Goal: Task Accomplishment & Management: Manage account settings

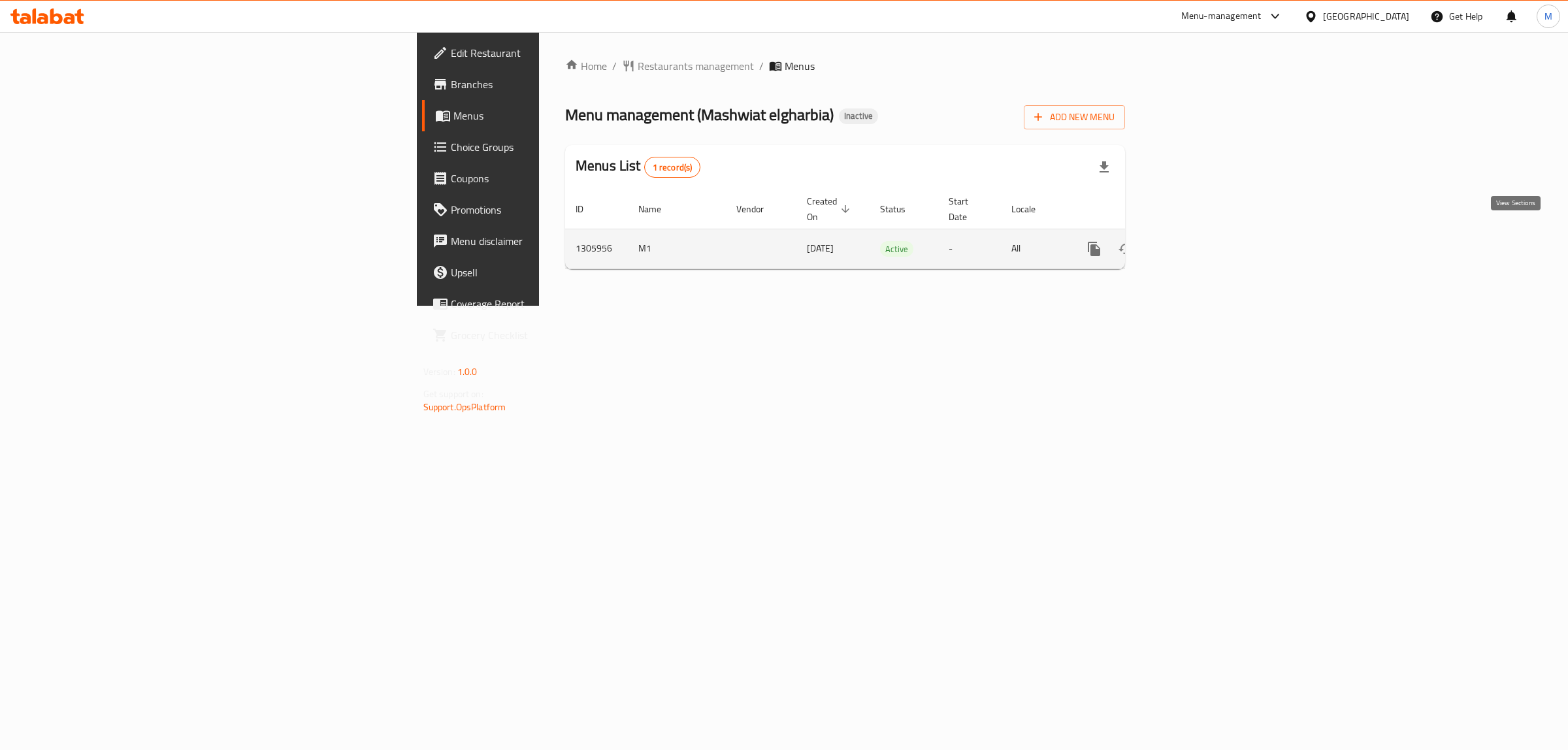
click at [1196, 241] on icon "enhanced table" at bounding box center [1189, 249] width 16 height 16
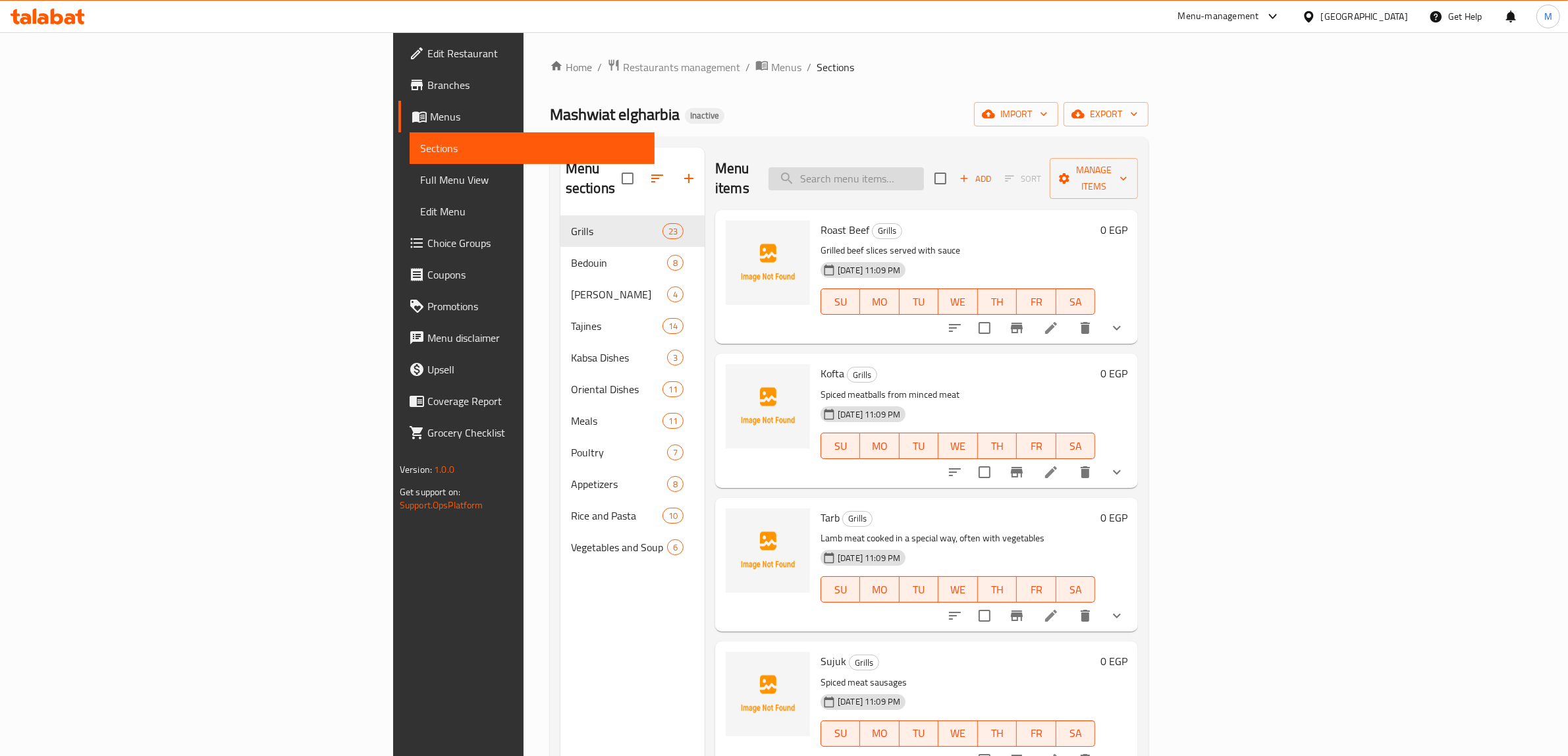
click at [924, 178] on input "search" at bounding box center [847, 179] width 156 height 23
paste input "سجق"
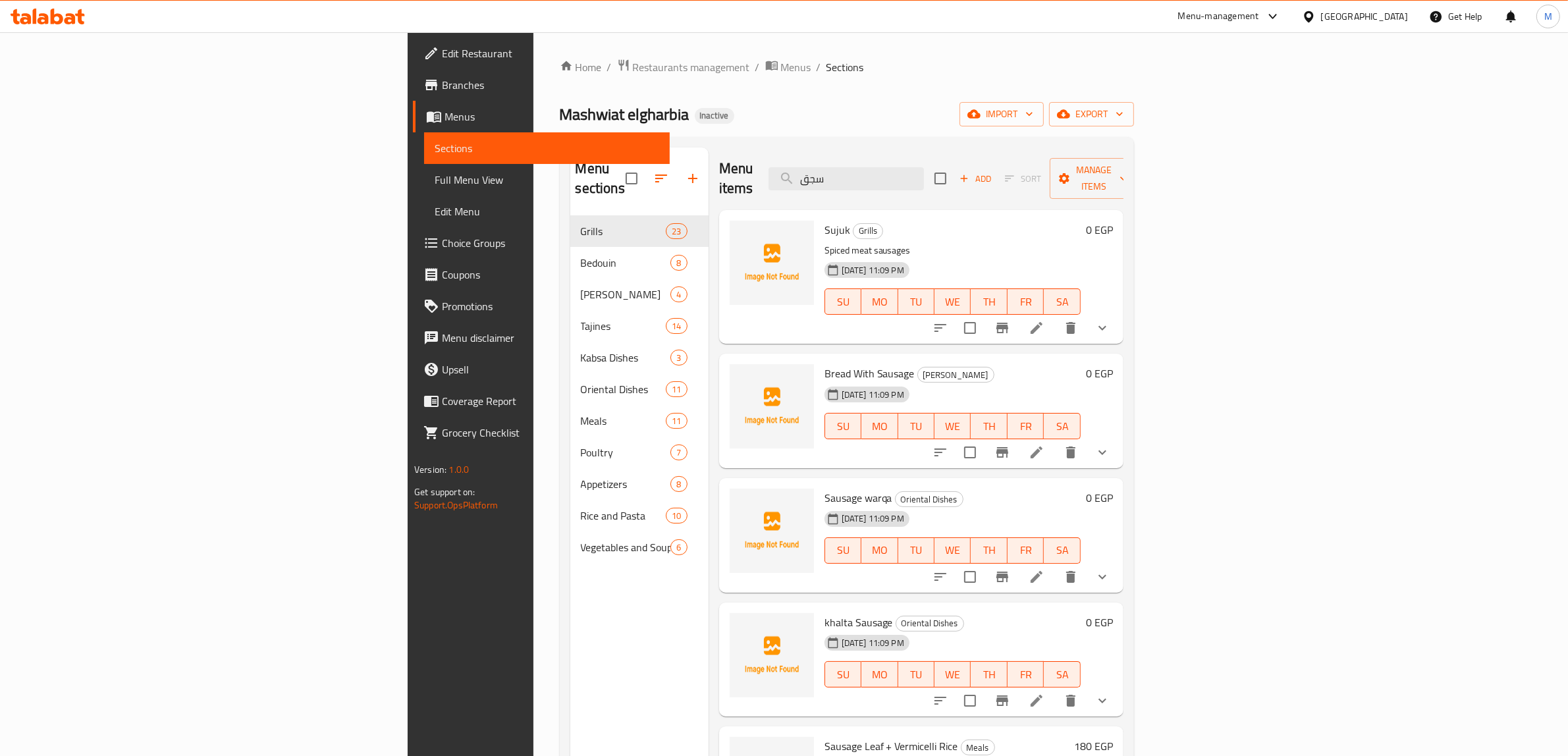
type input "سجق"
click at [1055, 316] on li at bounding box center [1036, 327] width 37 height 23
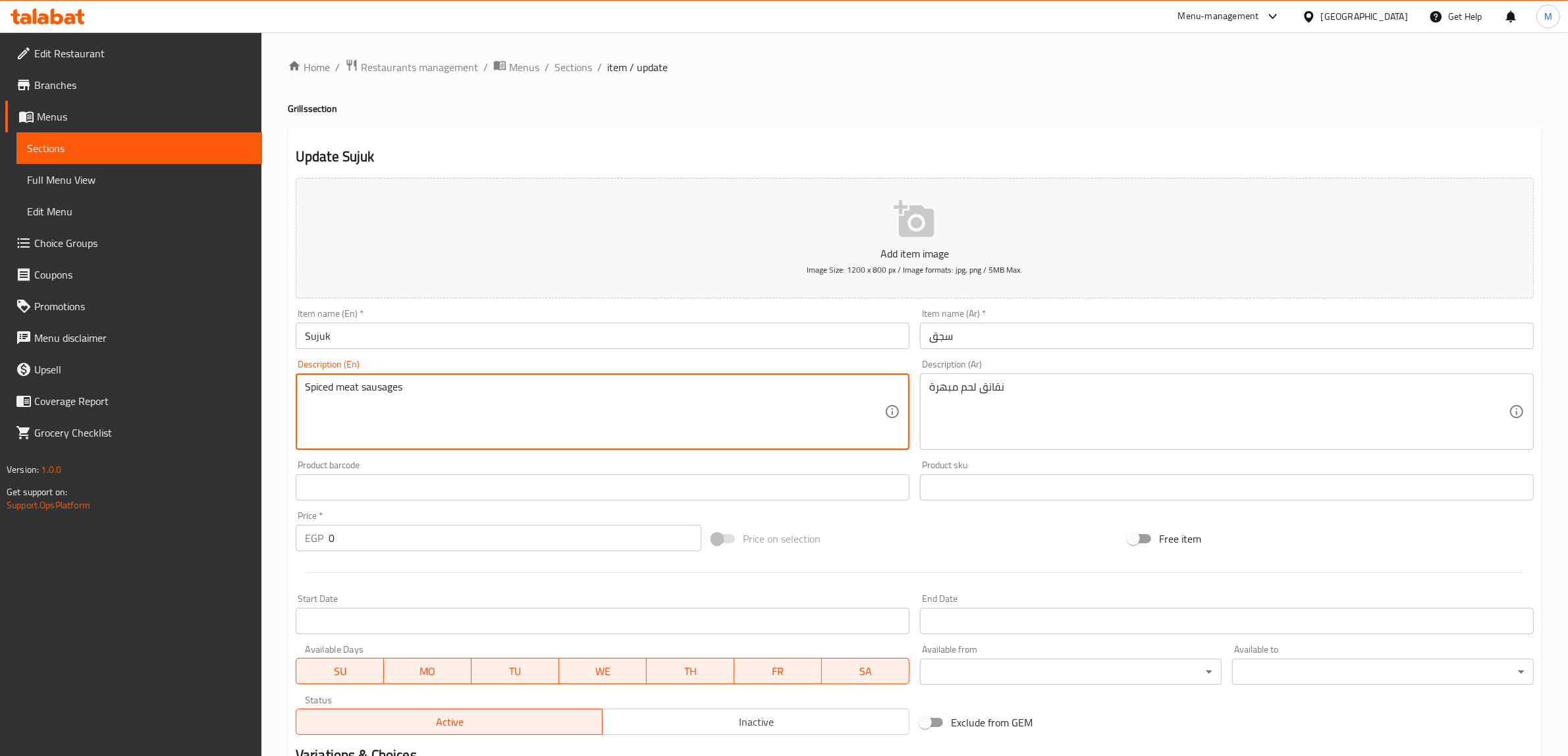
click at [782, 403] on textarea "Spiced meat sausages" at bounding box center [594, 412] width 579 height 63
click at [976, 409] on textarea "نقانق لحم مبهرة" at bounding box center [1218, 412] width 579 height 63
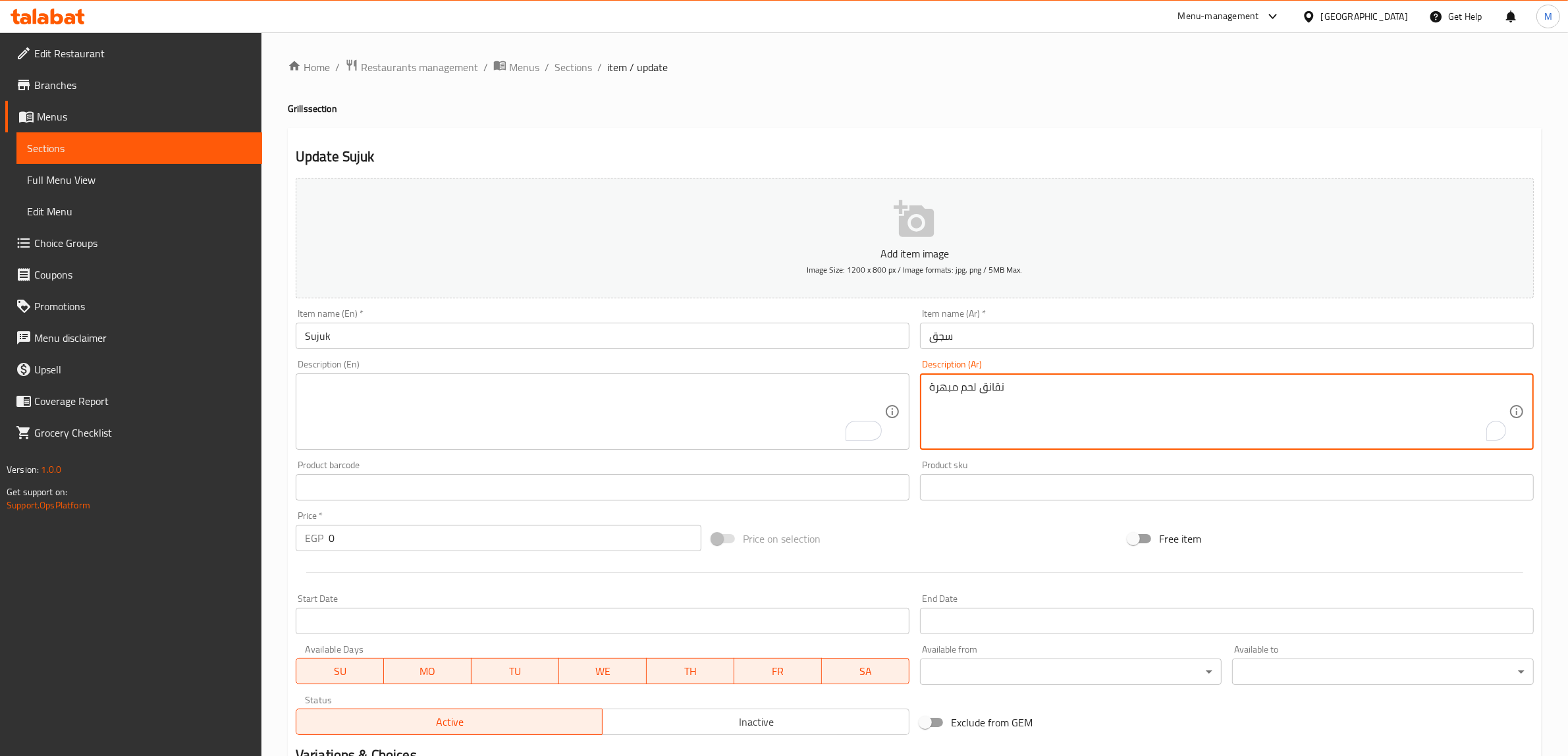
click at [976, 409] on textarea "نقانق لحم مبهرة" at bounding box center [1218, 412] width 579 height 63
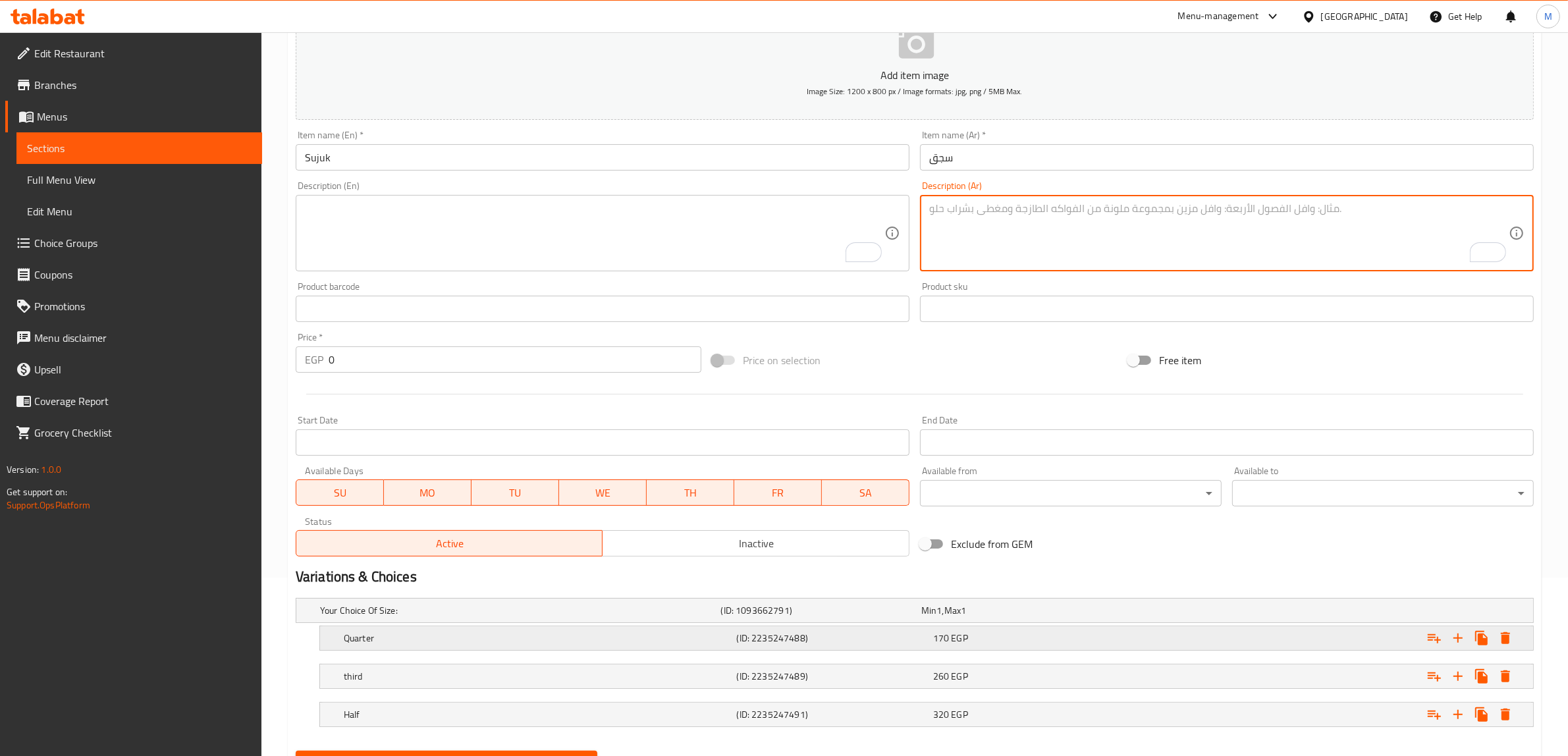
scroll to position [242, 0]
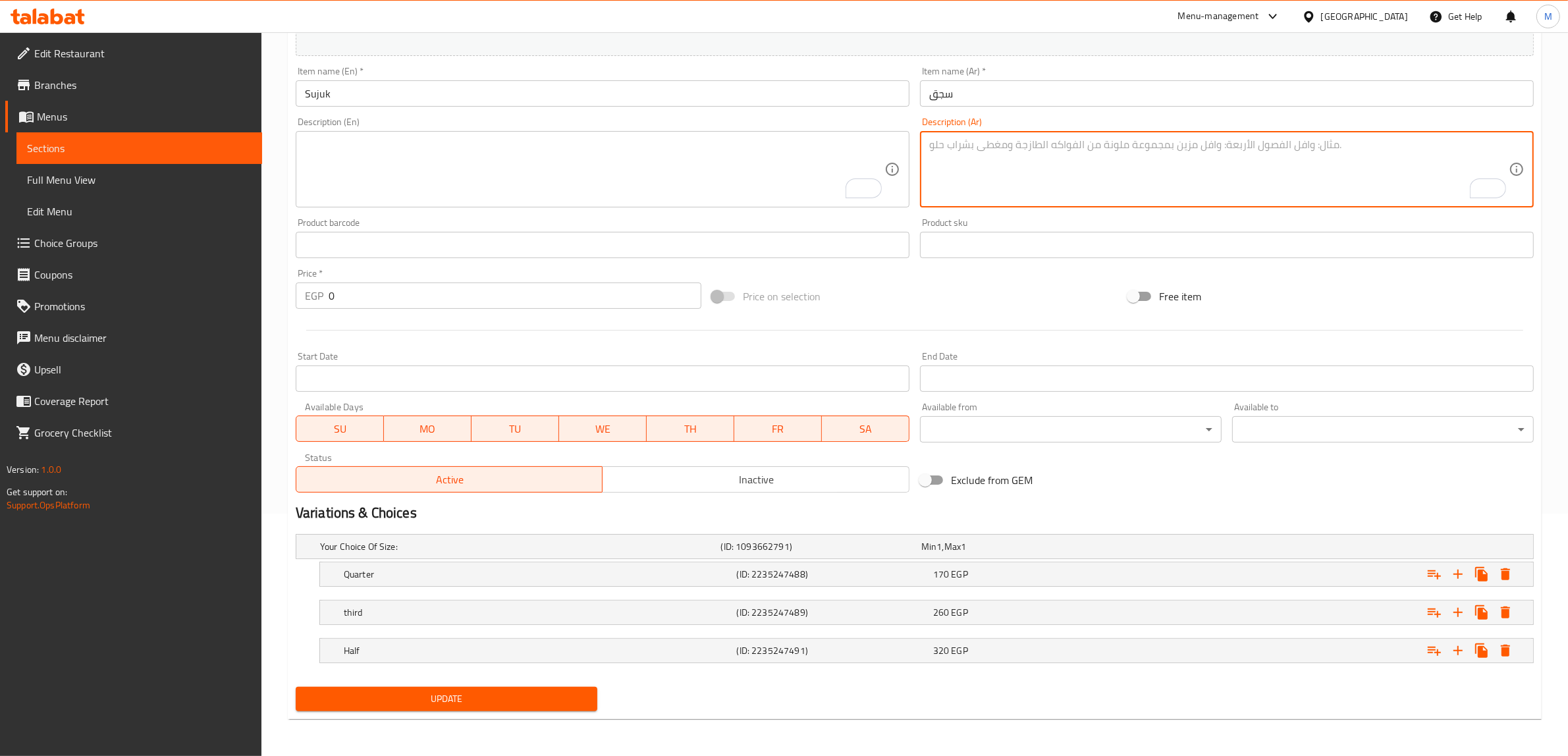
click at [562, 699] on span "Update" at bounding box center [446, 699] width 280 height 16
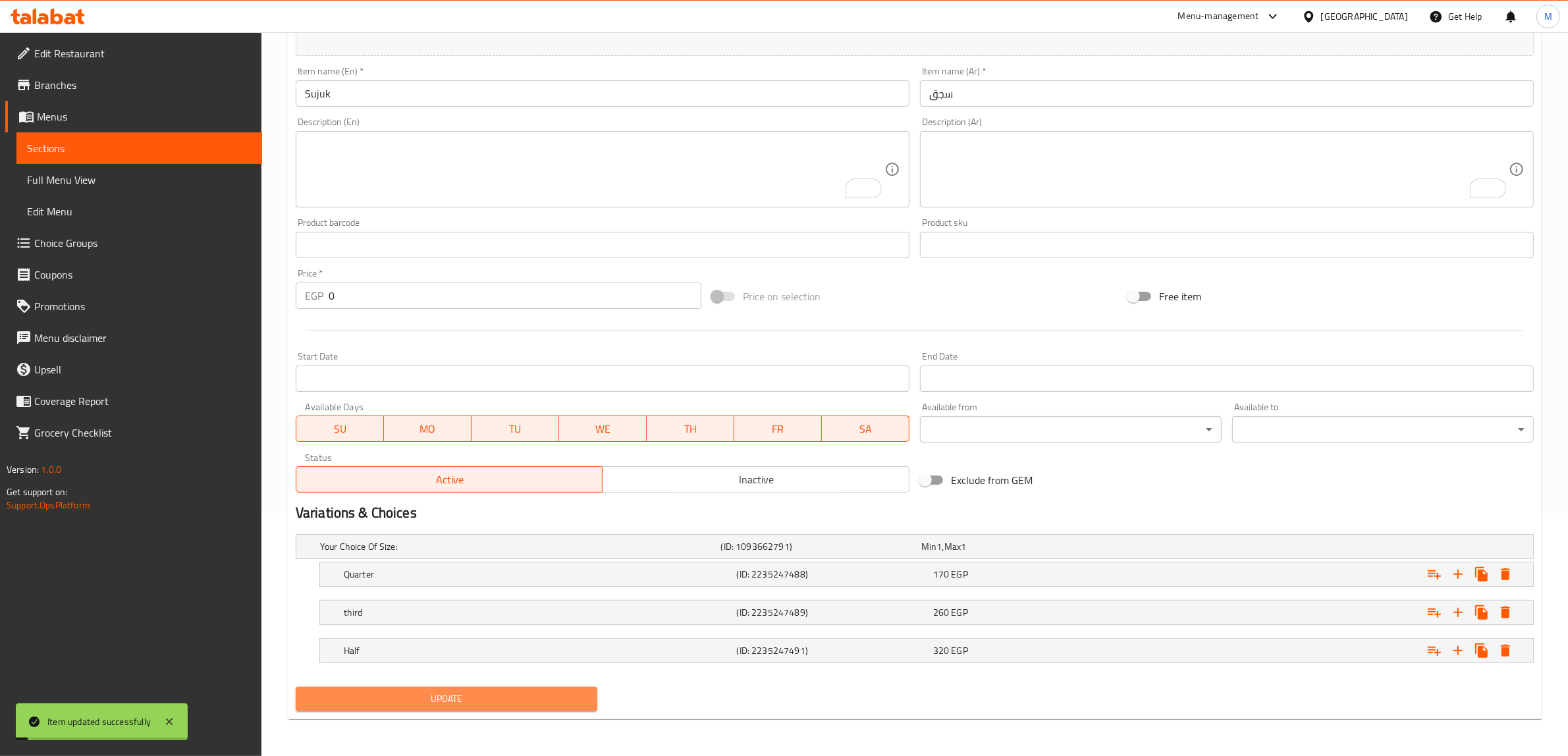
click at [558, 692] on span "Update" at bounding box center [446, 699] width 280 height 16
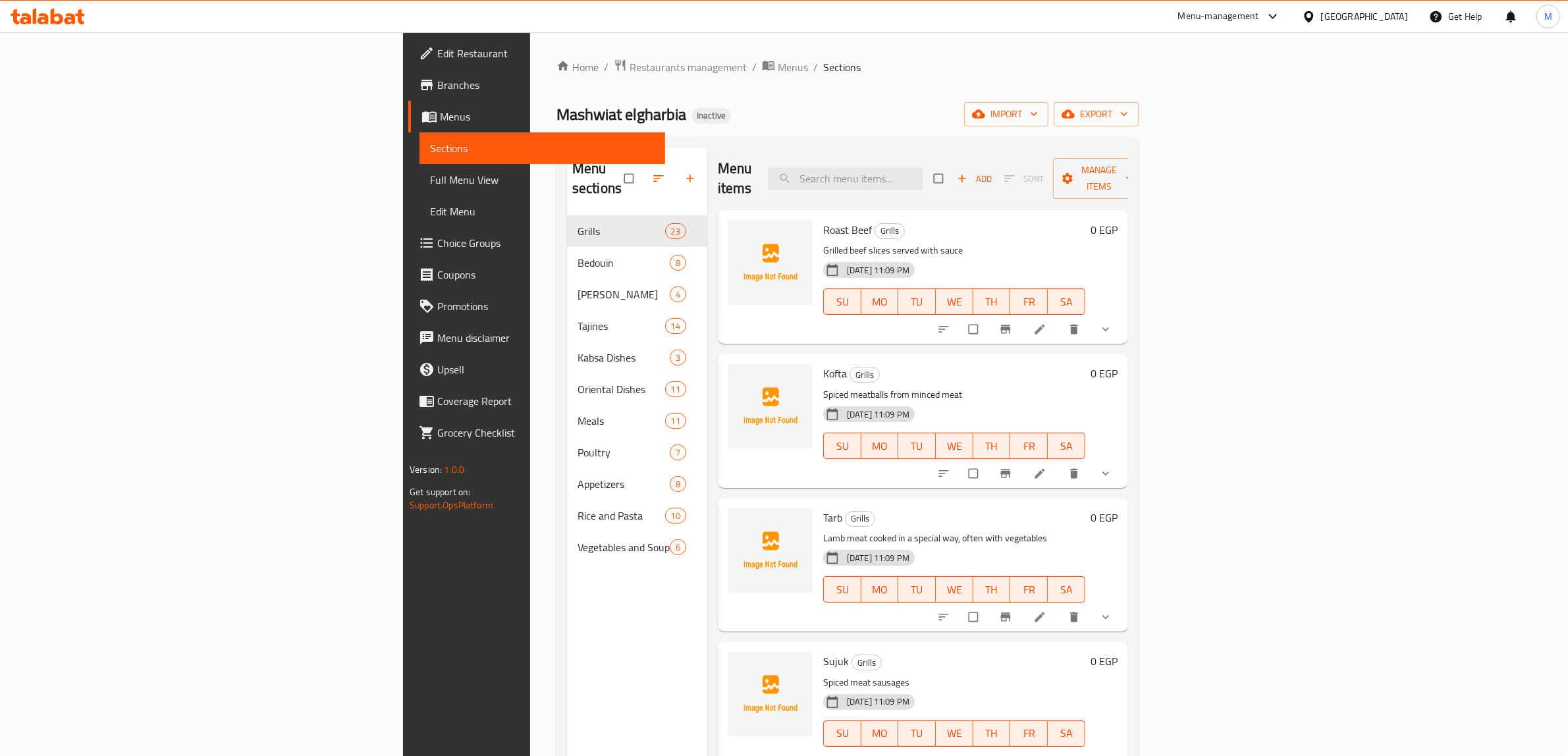
click at [430, 180] on span "Full Menu View" at bounding box center [541, 180] width 225 height 16
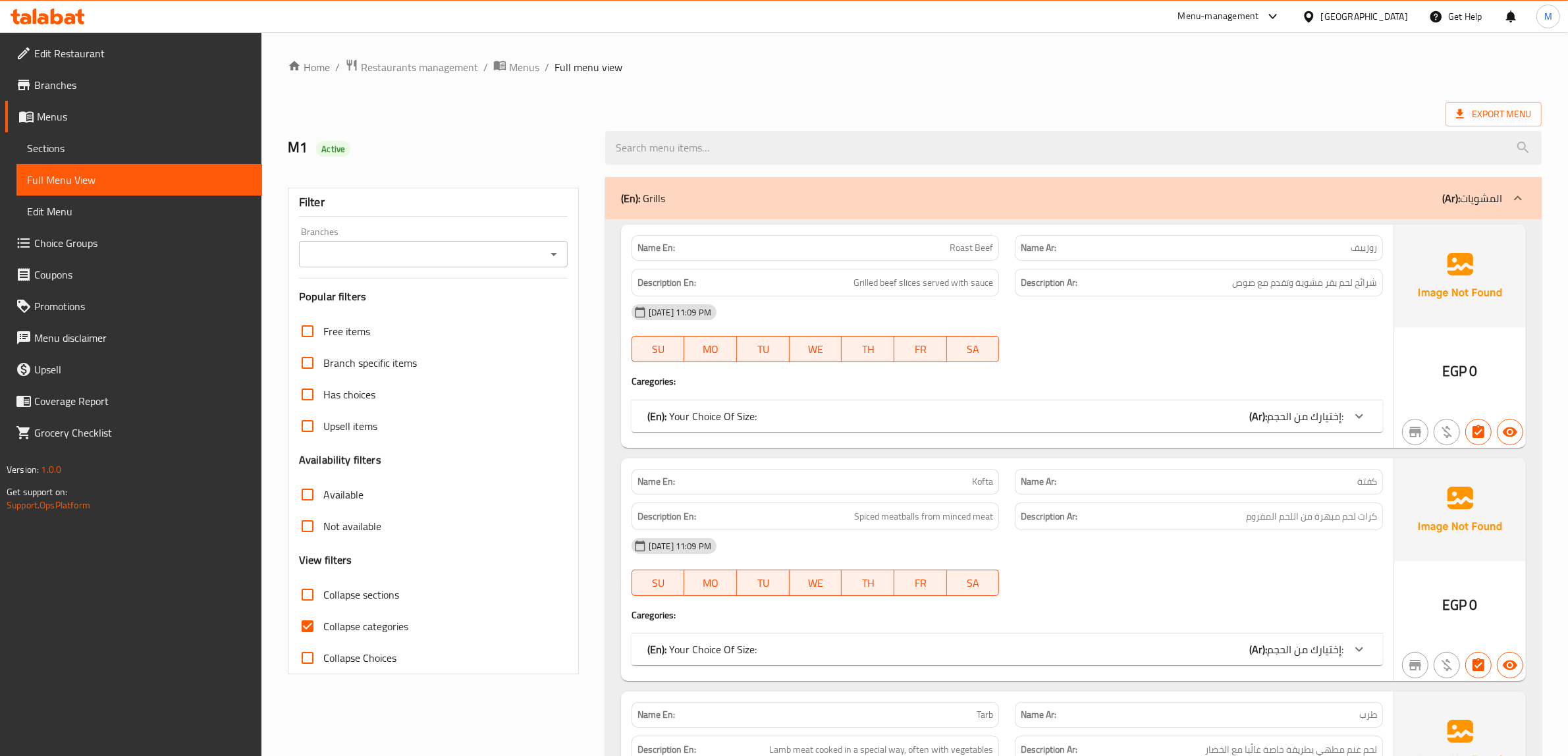
click at [357, 614] on label "Collapse categories" at bounding box center [350, 625] width 116 height 31
click at [323, 614] on input "Collapse categories" at bounding box center [307, 625] width 31 height 31
checkbox input "false"
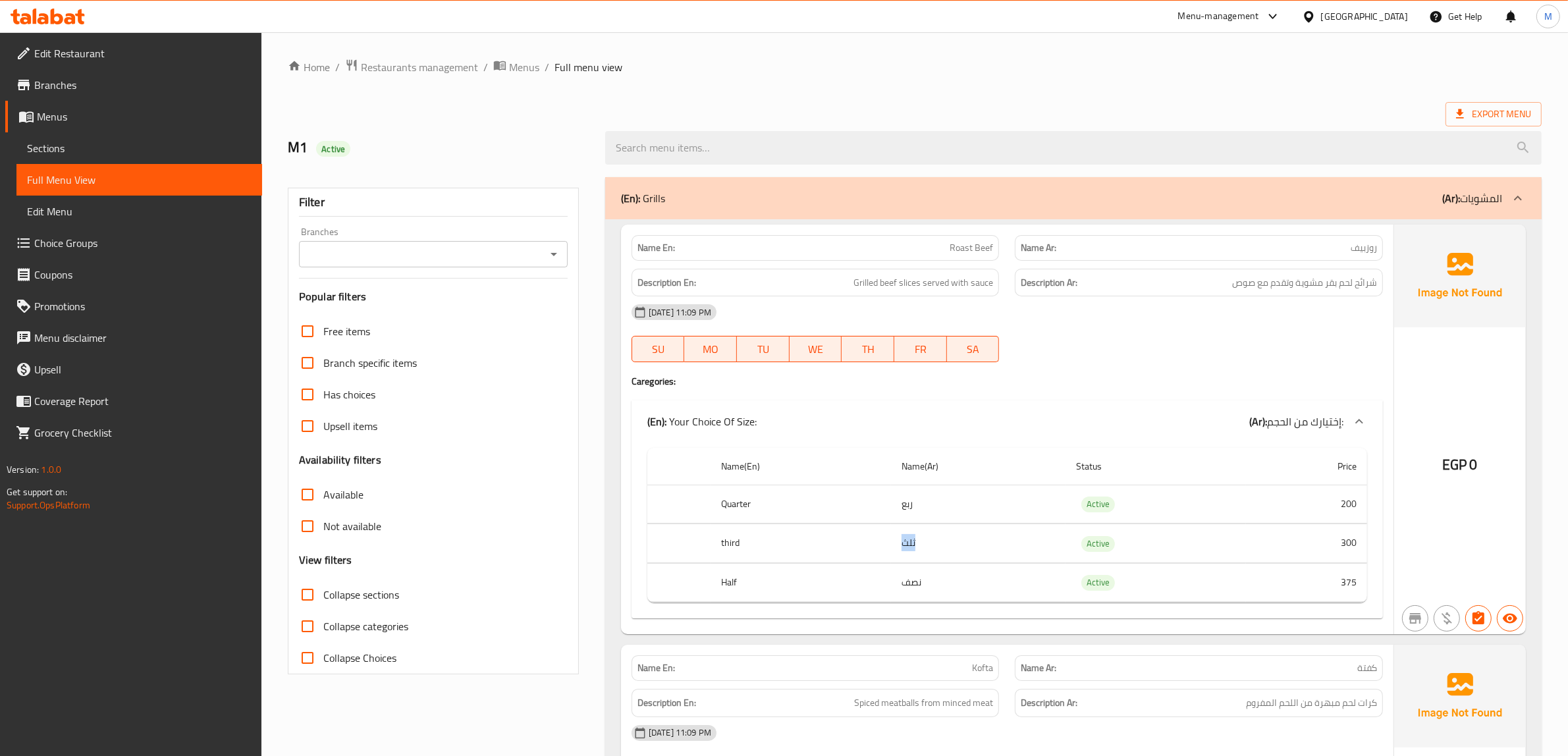
drag, startPoint x: 914, startPoint y: 547, endPoint x: 902, endPoint y: 547, distance: 12.0
click at [902, 547] on td "ثلث" at bounding box center [978, 543] width 175 height 38
copy td "ثلث"
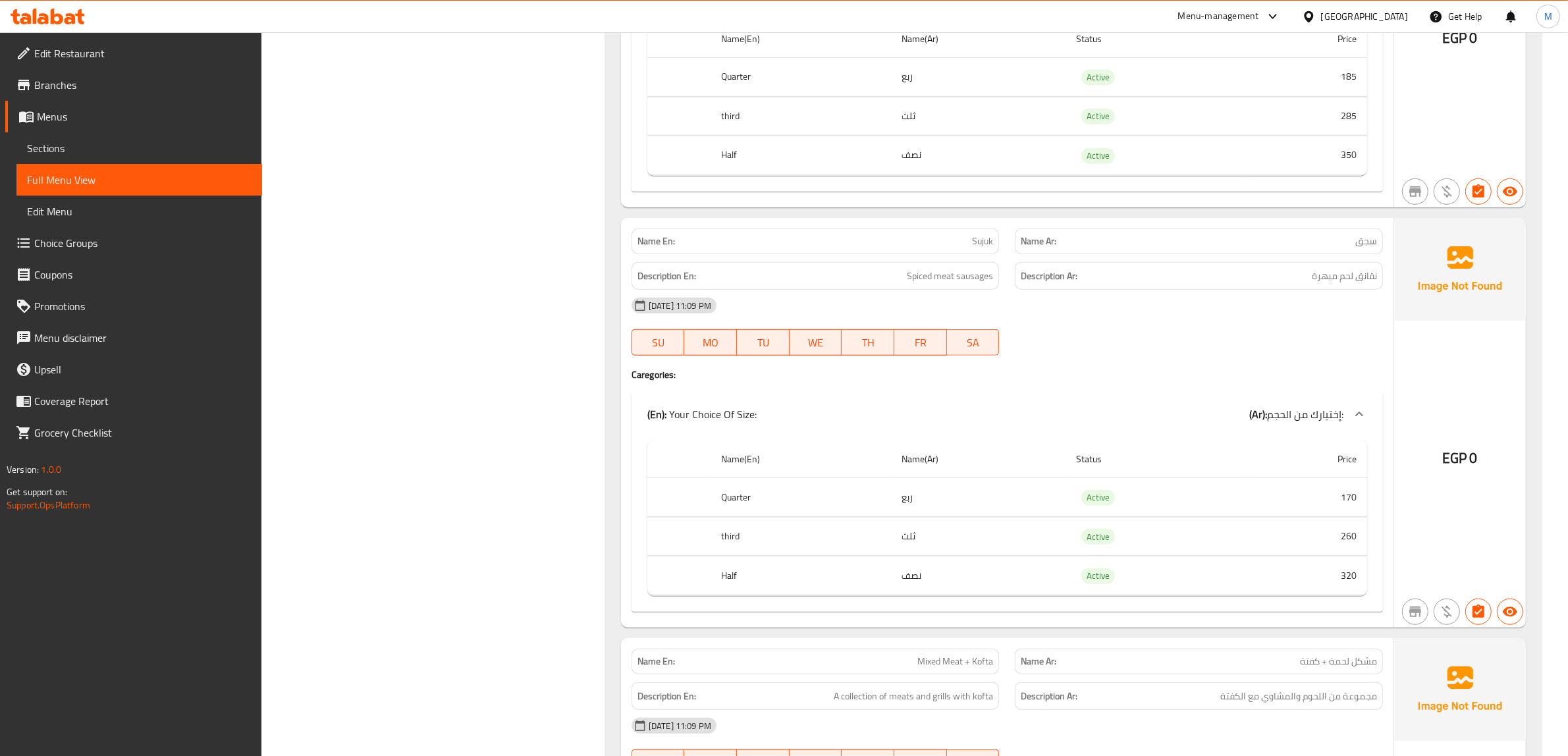
scroll to position [1317, 0]
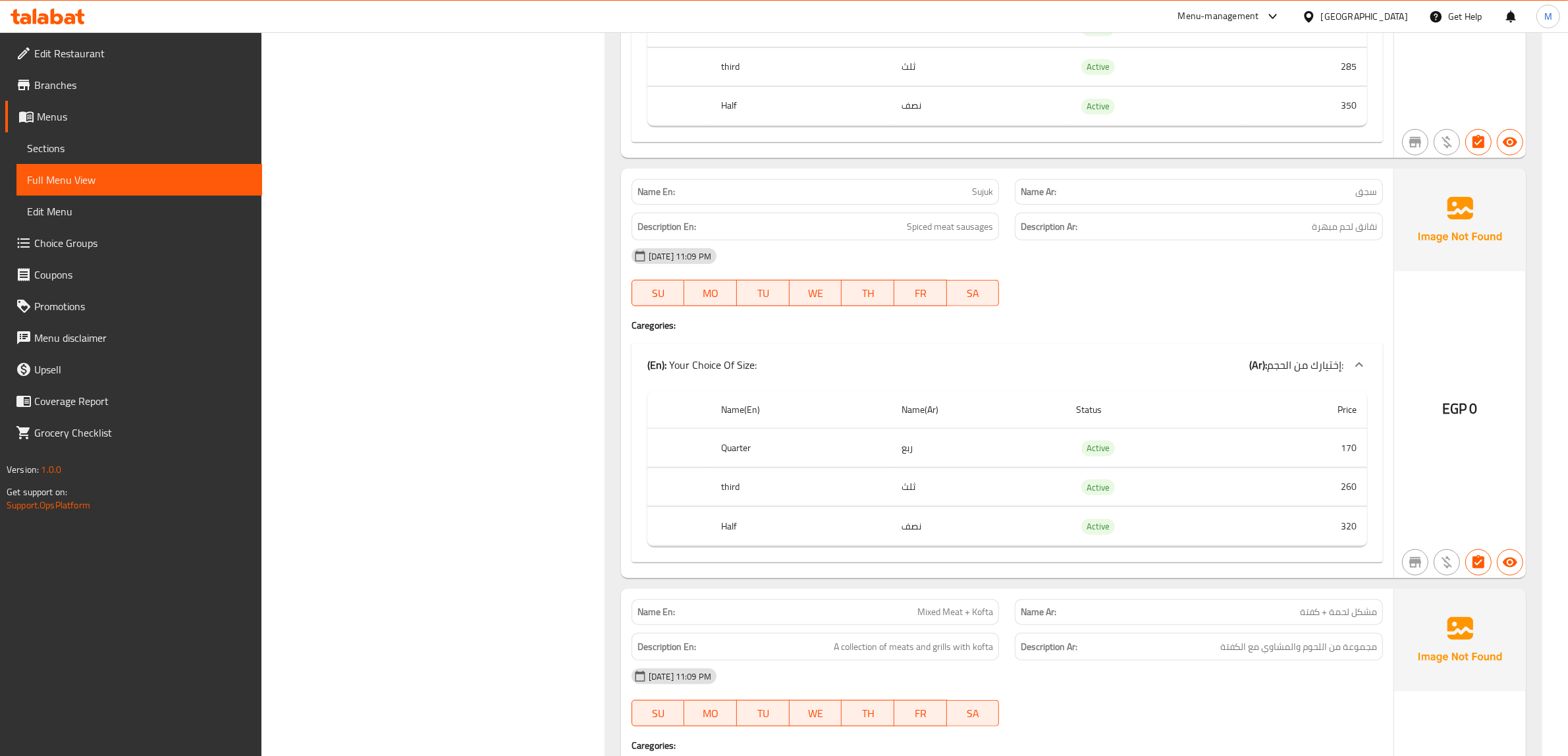
click at [1369, 198] on span "سجق" at bounding box center [1366, 191] width 21 height 13
copy span "سجق"
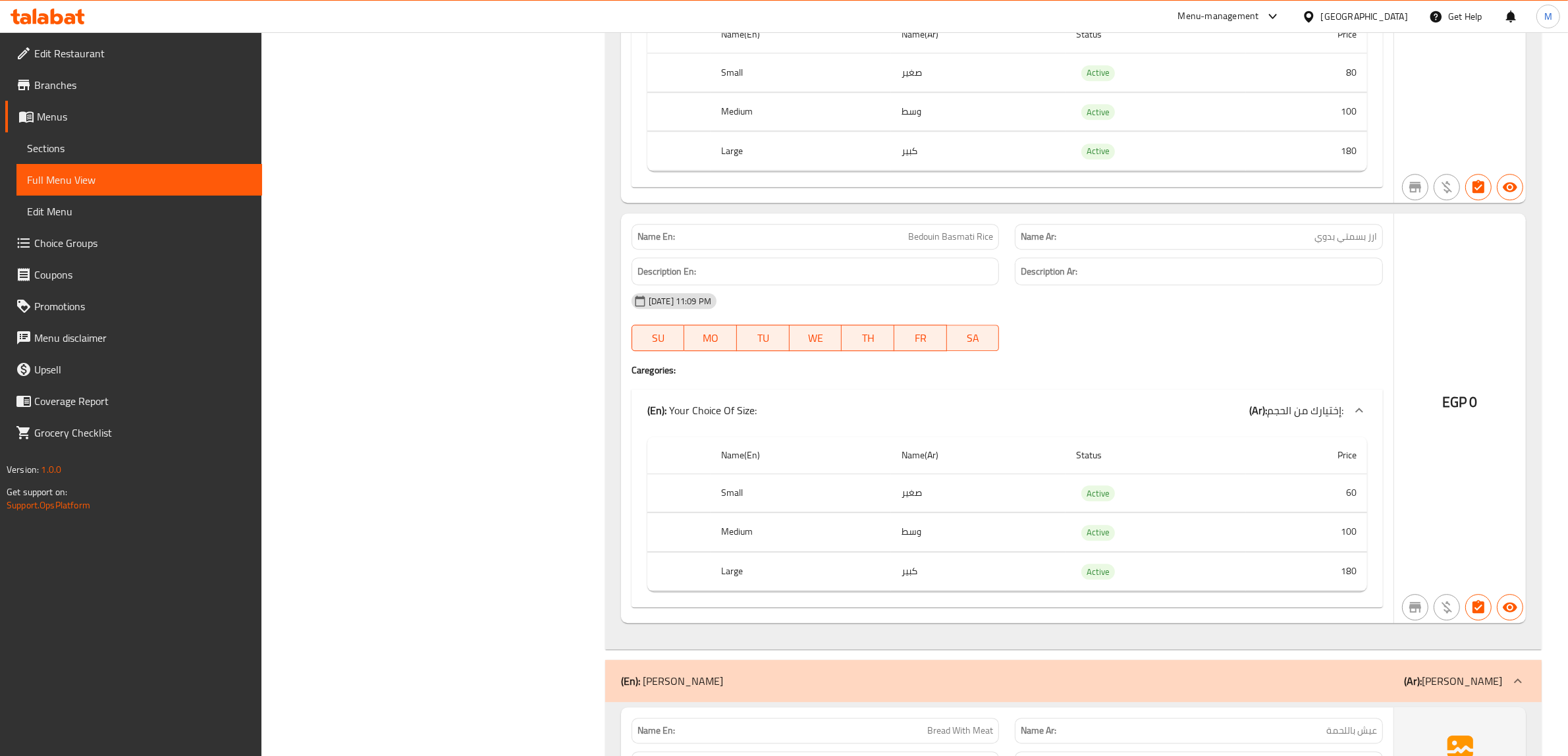
scroll to position [10944, 0]
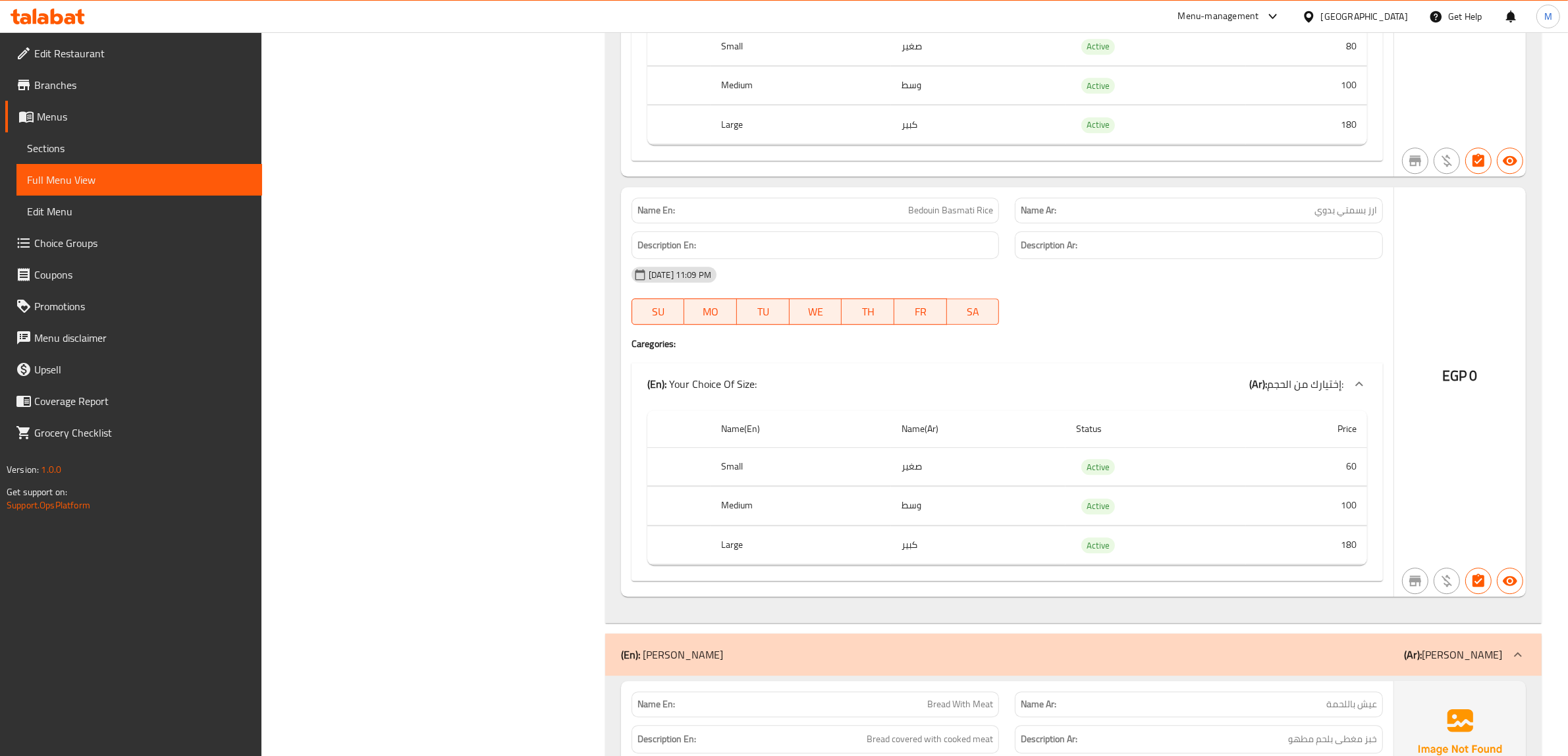
copy span "Bedouin Basmati Rice"
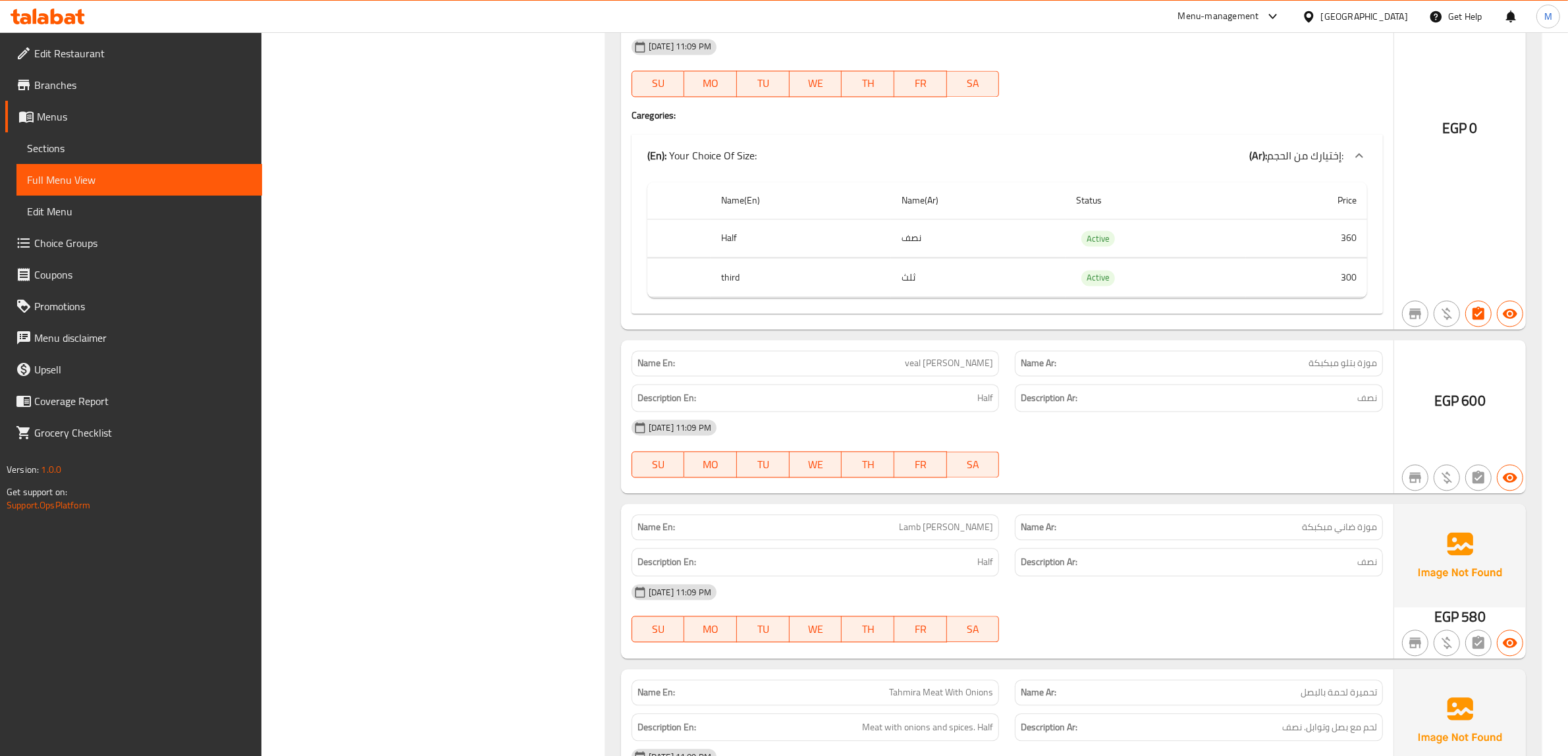
scroll to position [9710, 0]
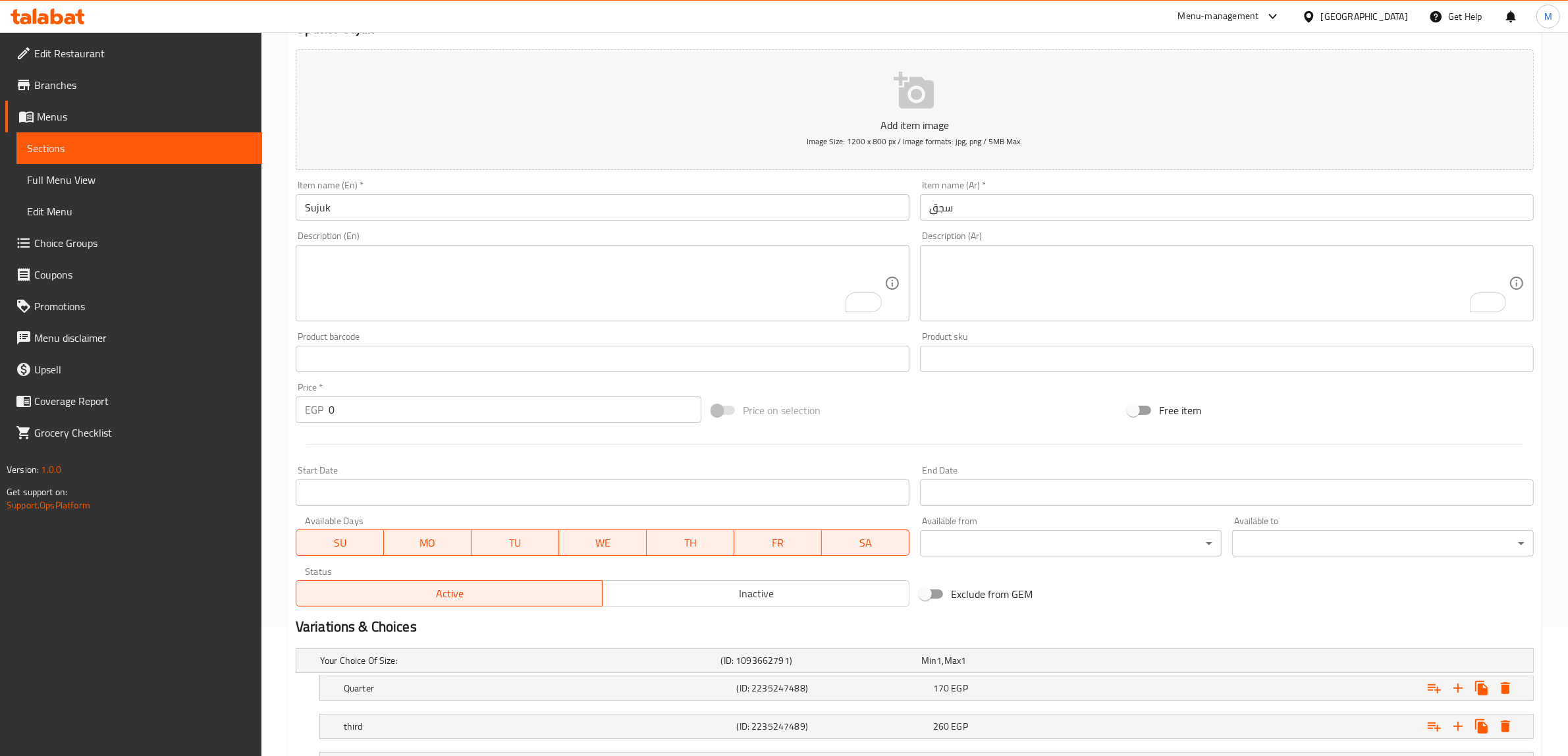
scroll to position [242, 0]
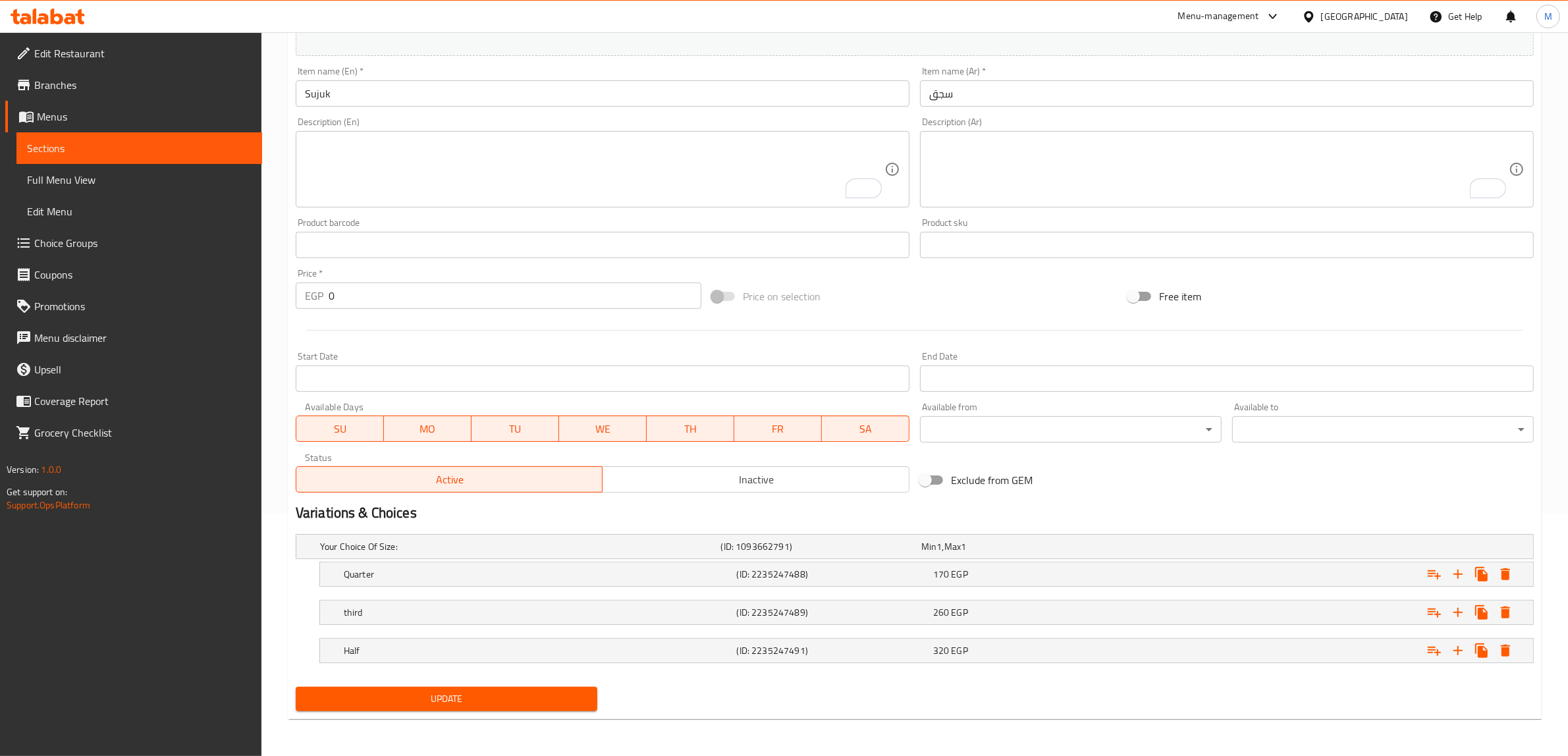
click at [568, 695] on span "Update" at bounding box center [446, 699] width 280 height 16
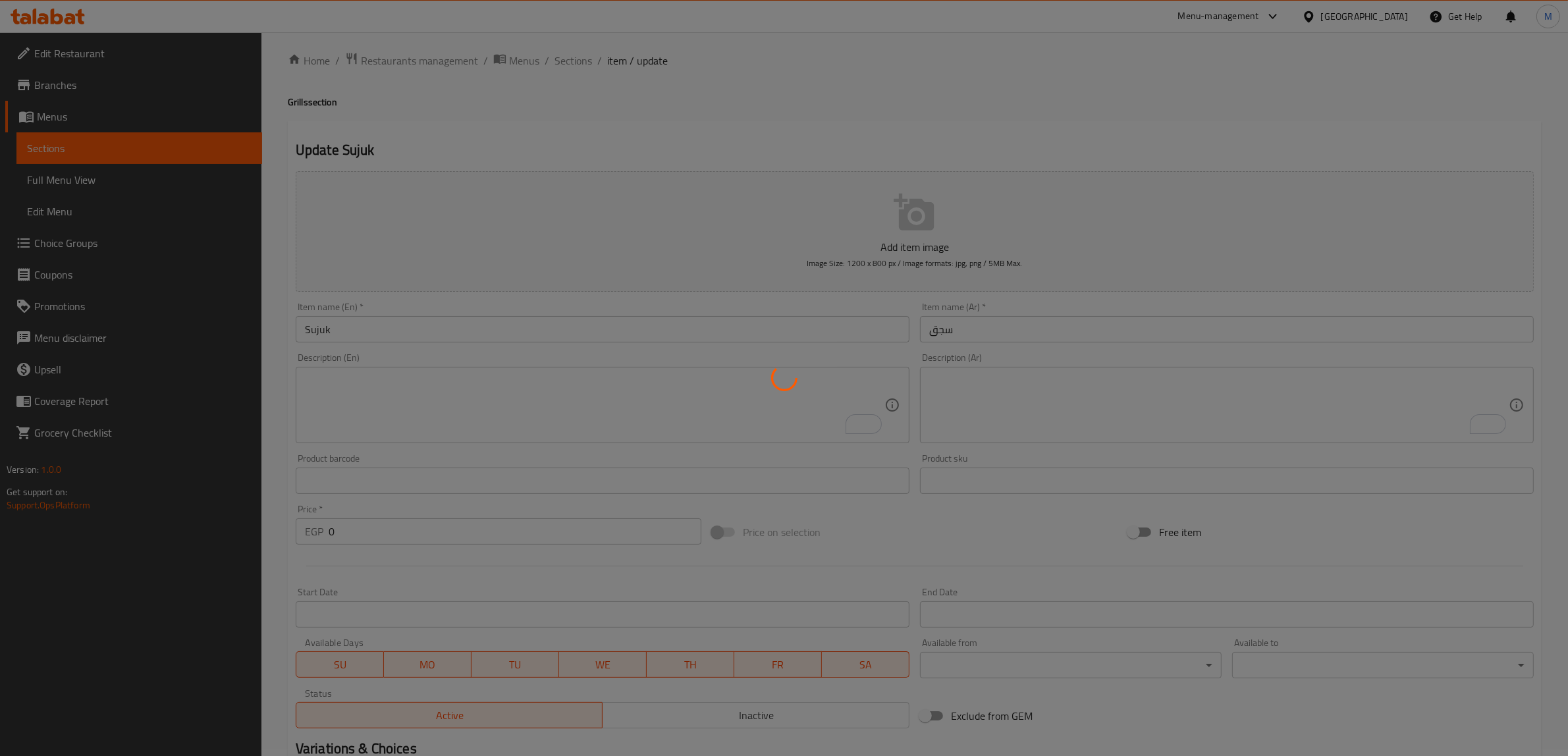
scroll to position [0, 0]
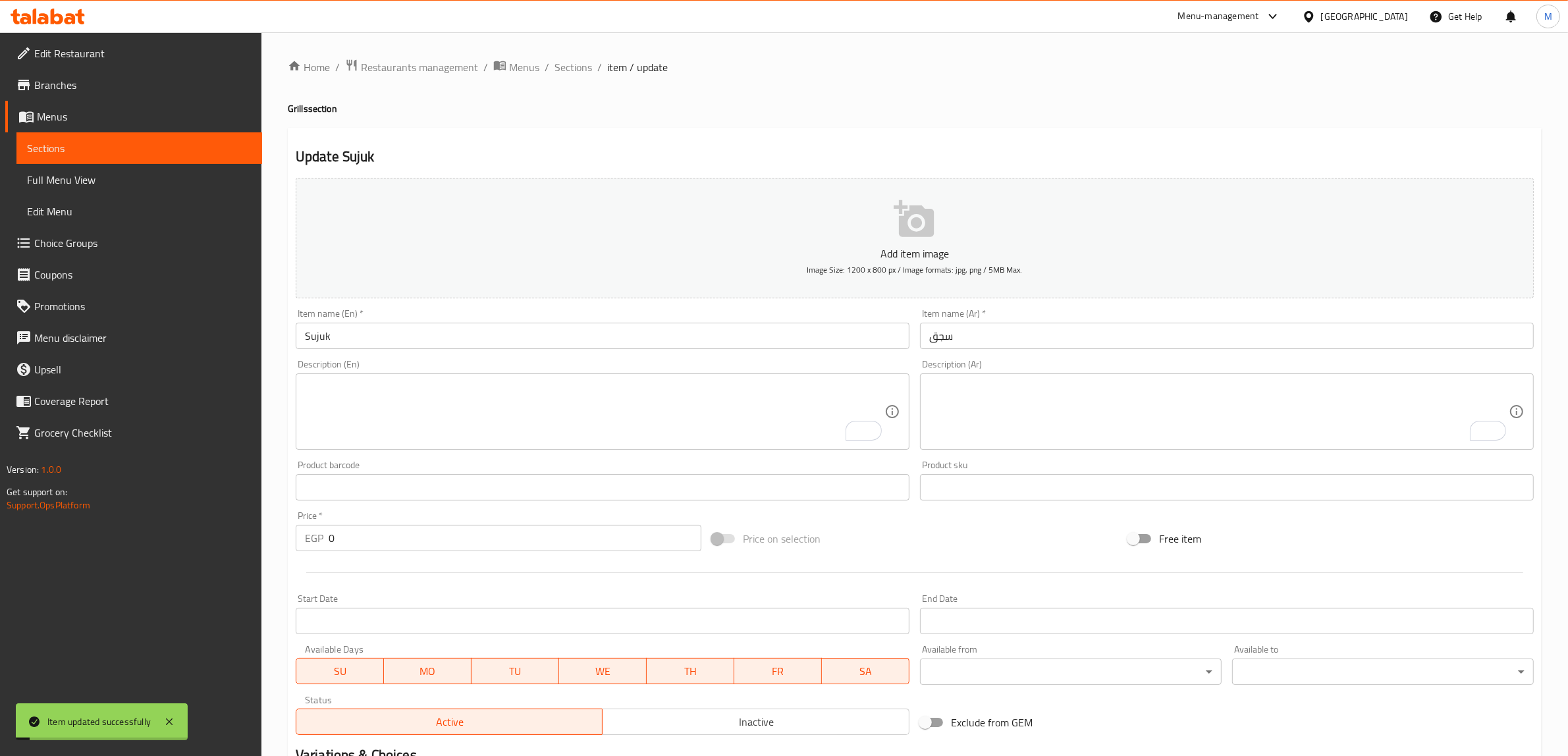
click at [576, 64] on span "Sections" at bounding box center [574, 67] width 38 height 16
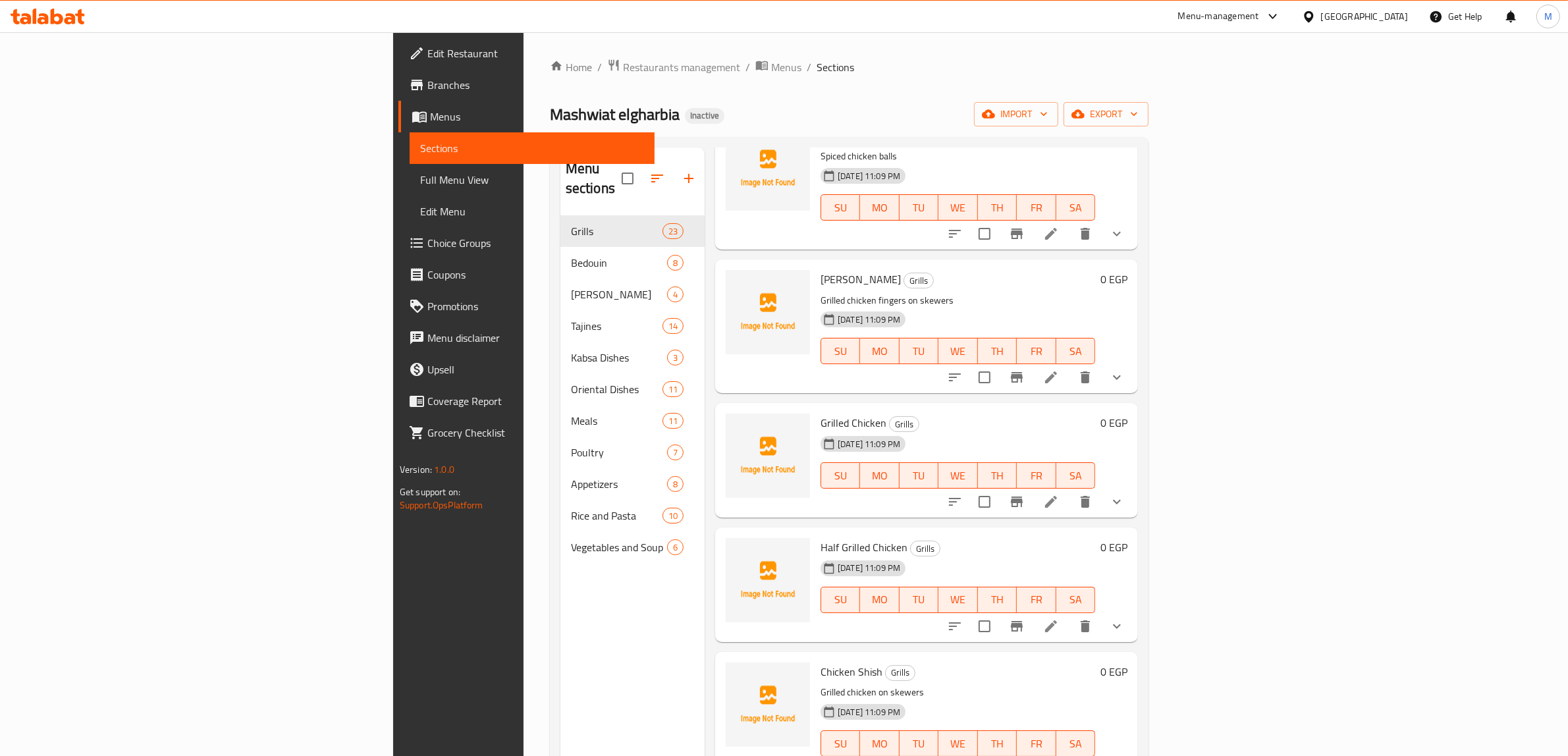
scroll to position [2139, 0]
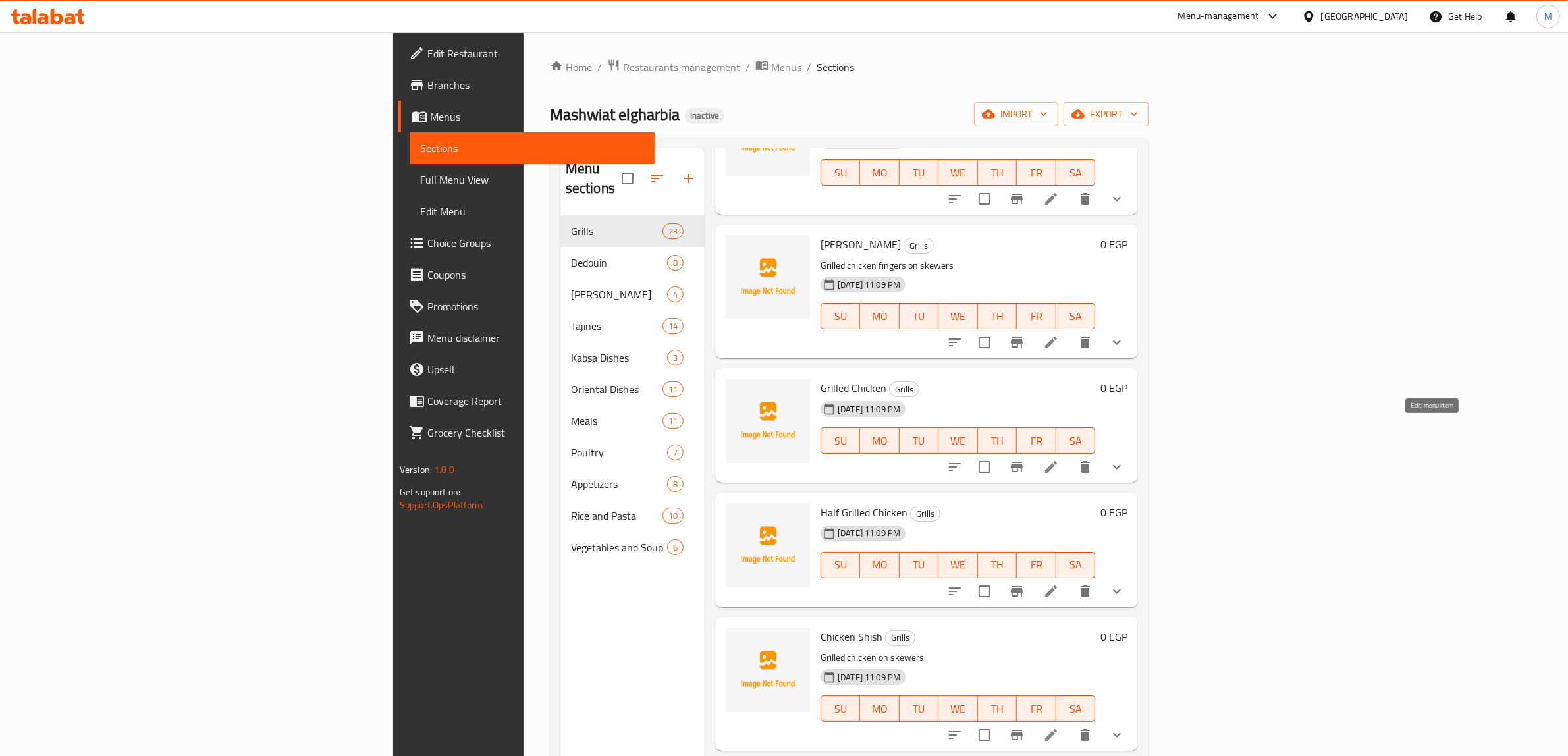
click at [1059, 459] on icon at bounding box center [1051, 467] width 16 height 16
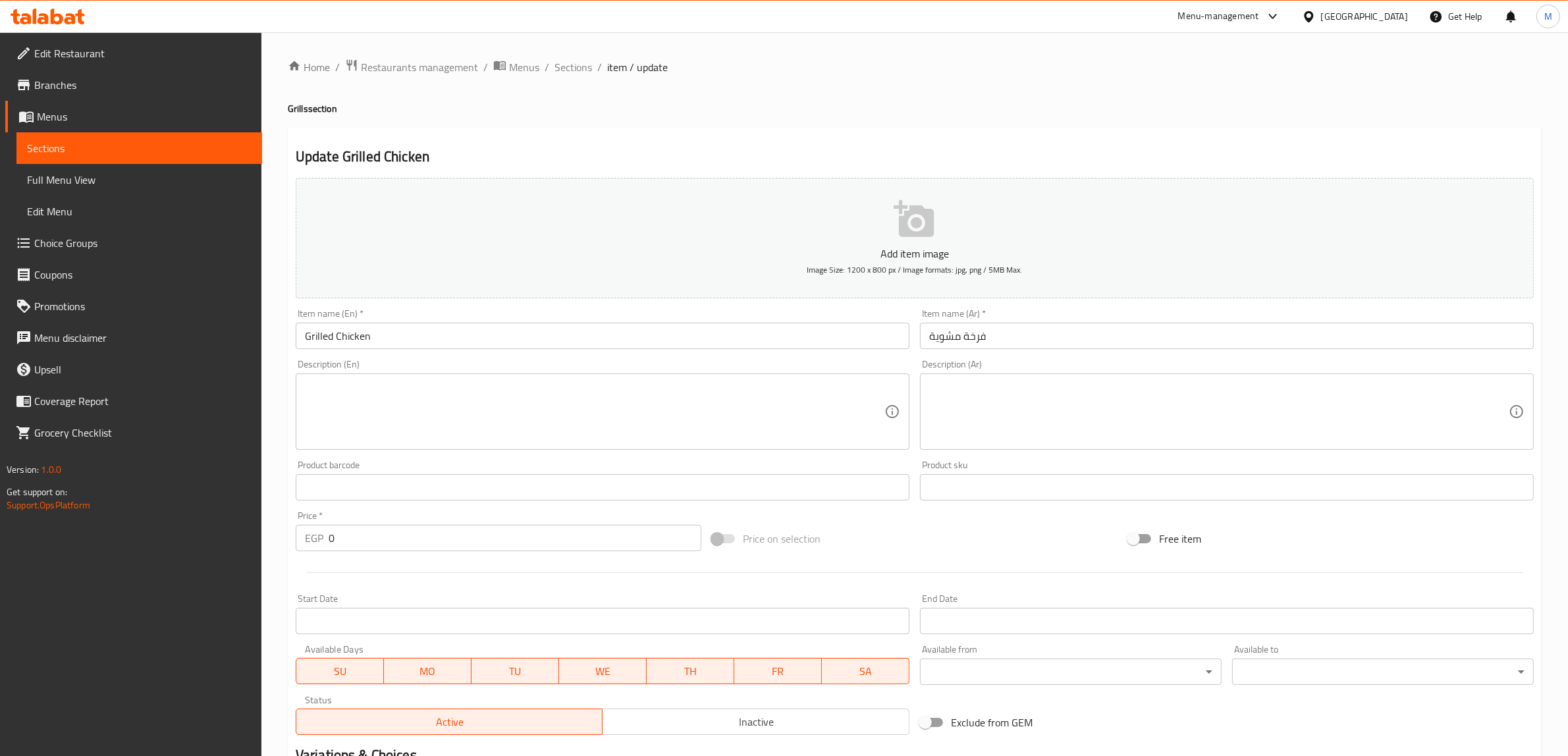
drag, startPoint x: 1125, startPoint y: 378, endPoint x: 1126, endPoint y: 400, distance: 22.0
click at [1125, 378] on div "Description (Ar)" at bounding box center [1227, 411] width 614 height 76
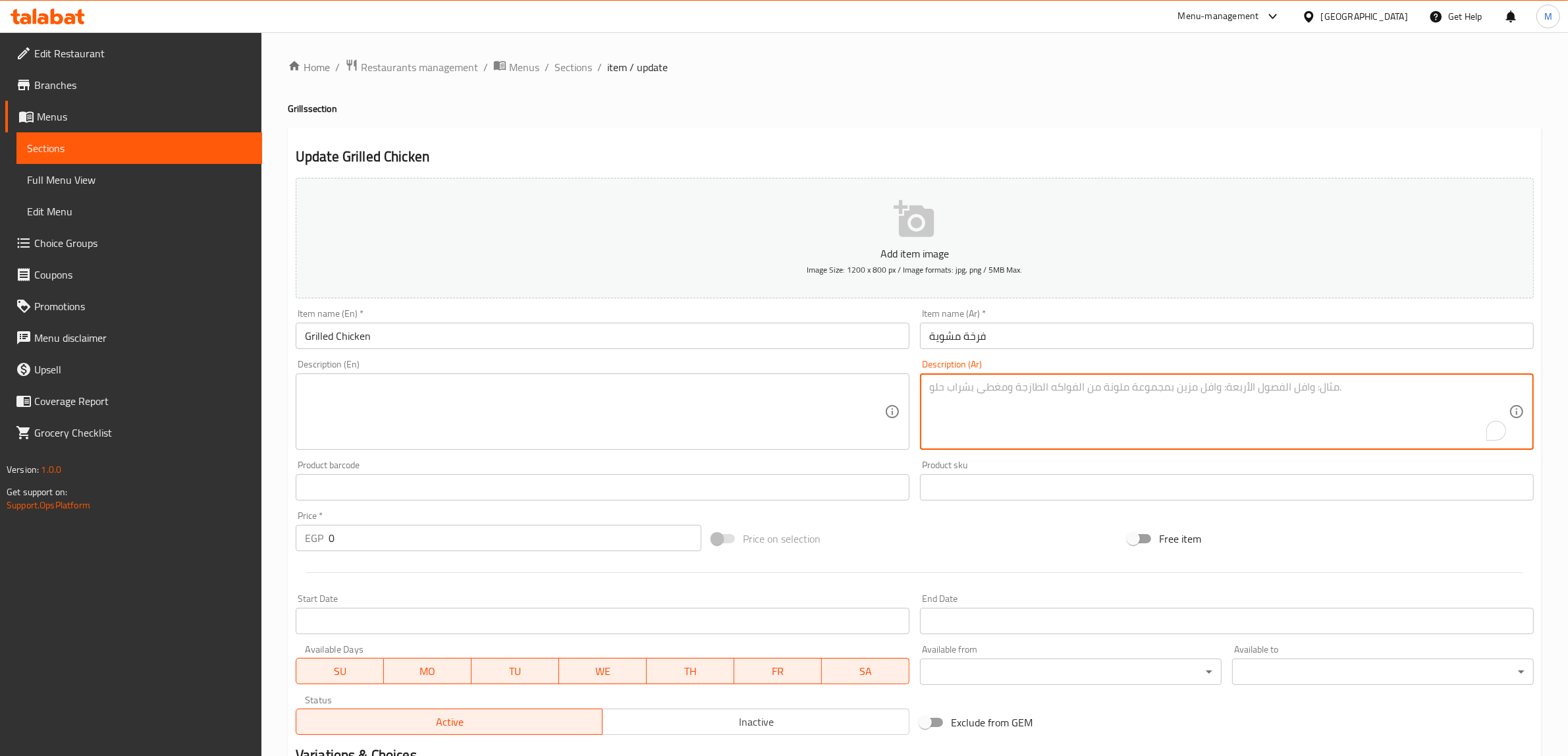
click at [1126, 400] on textarea "To enrich screen reader interactions, please activate Accessibility in Grammarl…" at bounding box center [1218, 412] width 579 height 63
paste textarea "دجاج مشوي كامل"
type textarea "دجاج مشوي كامل"
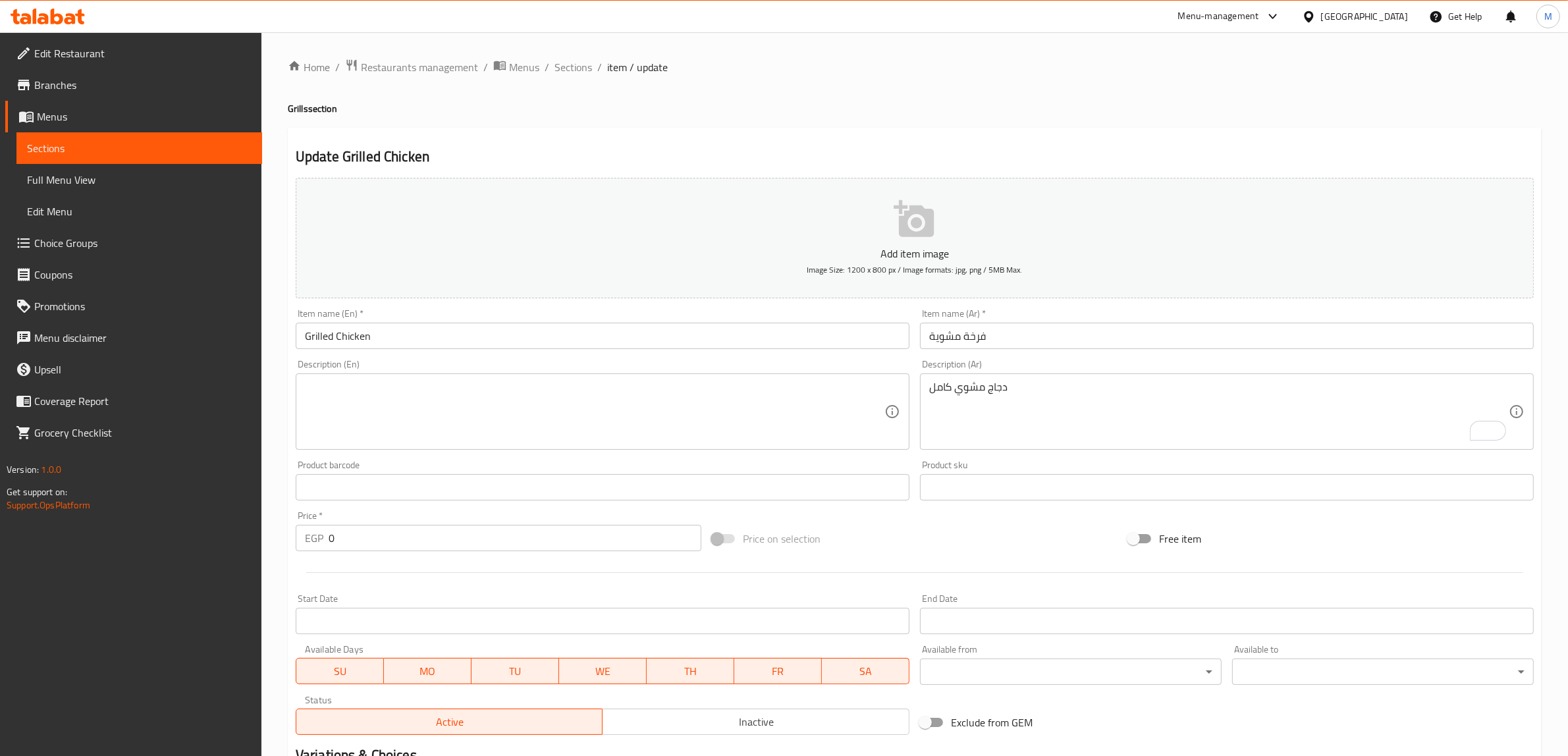
click at [383, 409] on textarea at bounding box center [594, 412] width 579 height 63
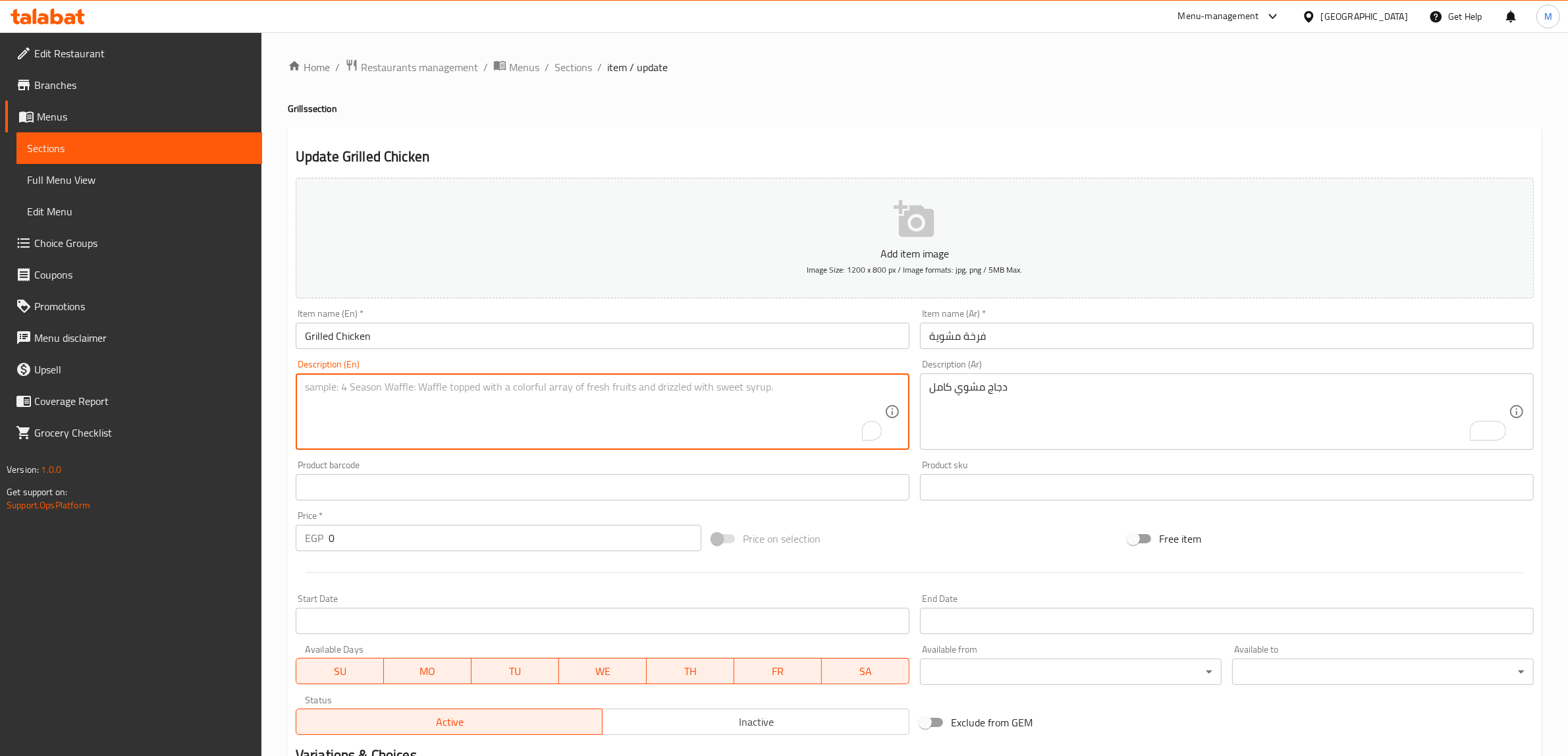
paste textarea "whole roasted chicken"
click at [318, 339] on input "Grilled Chicken" at bounding box center [602, 336] width 614 height 26
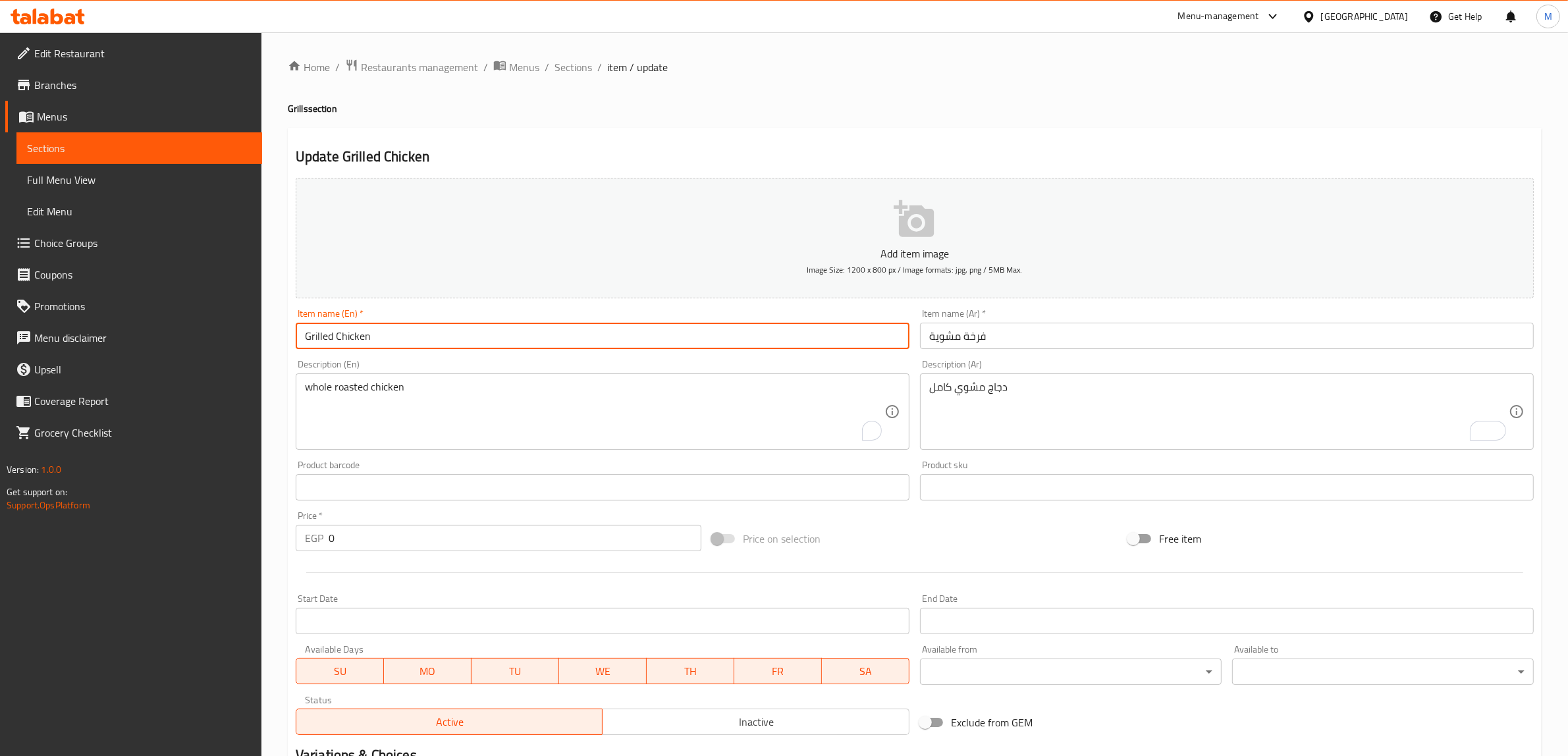
click at [318, 339] on input "Grilled Chicken" at bounding box center [602, 336] width 614 height 26
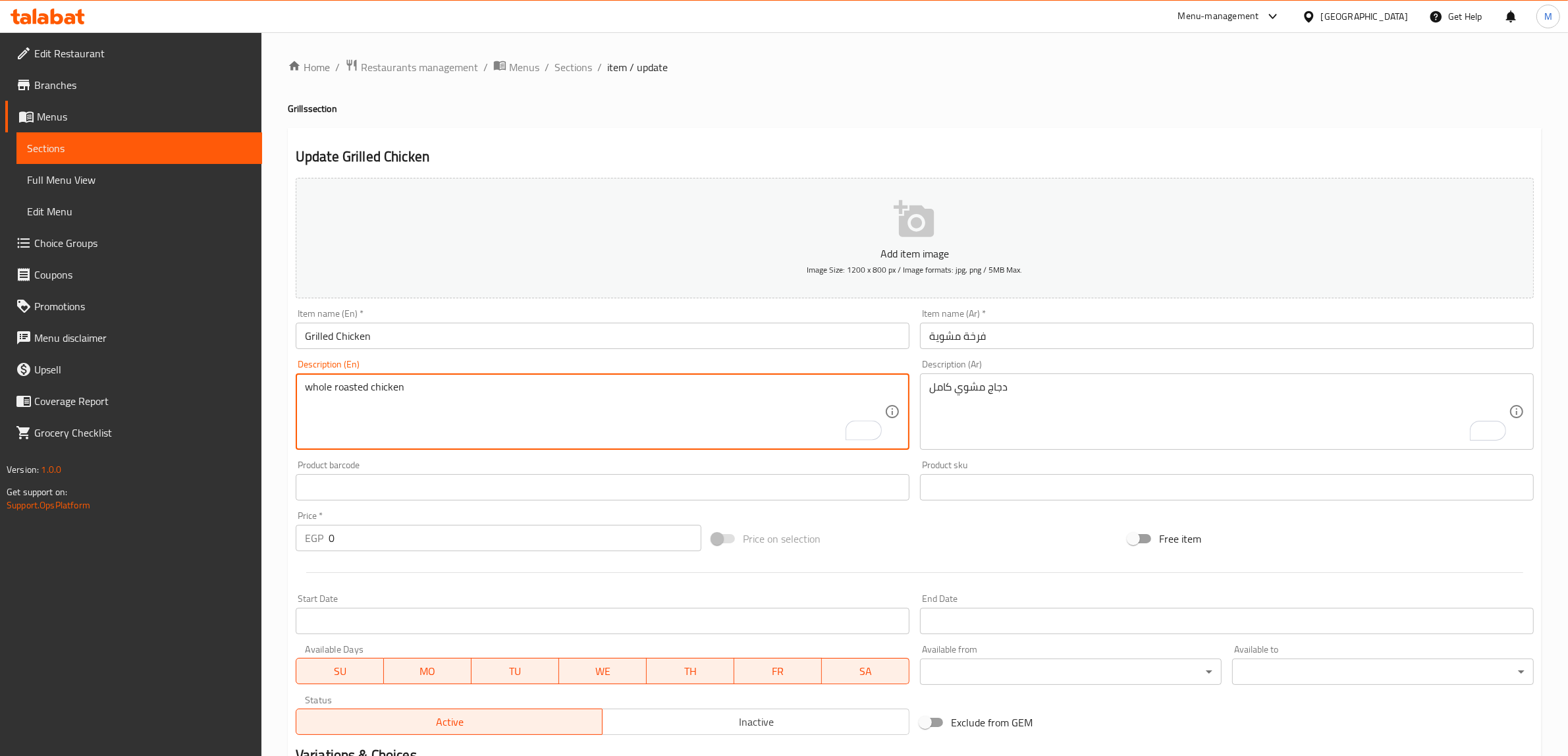
click at [353, 384] on textarea "whole roasted chicken" at bounding box center [594, 412] width 579 height 63
paste textarea "Grill"
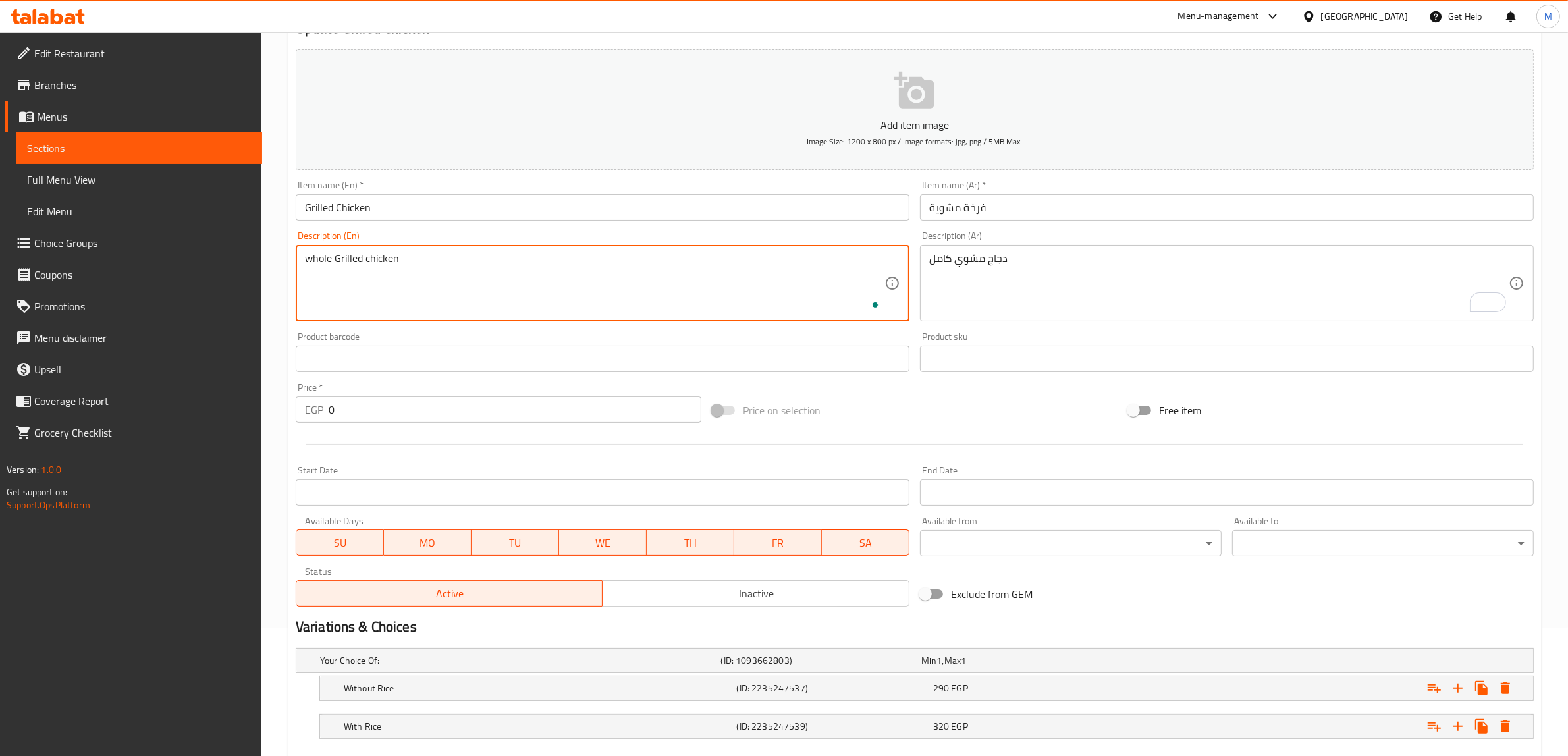
scroll to position [204, 0]
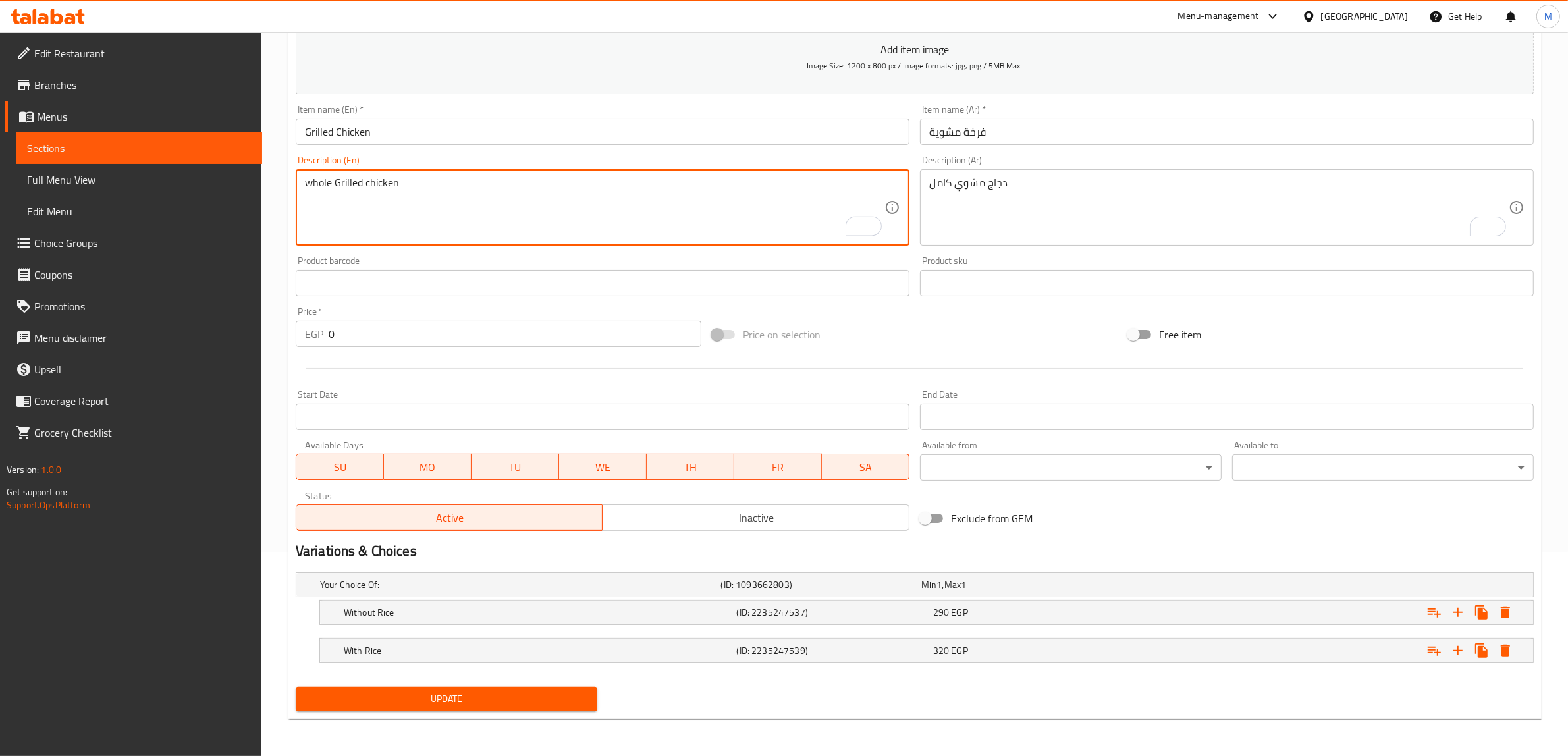
type textarea "whole Grilled chicken"
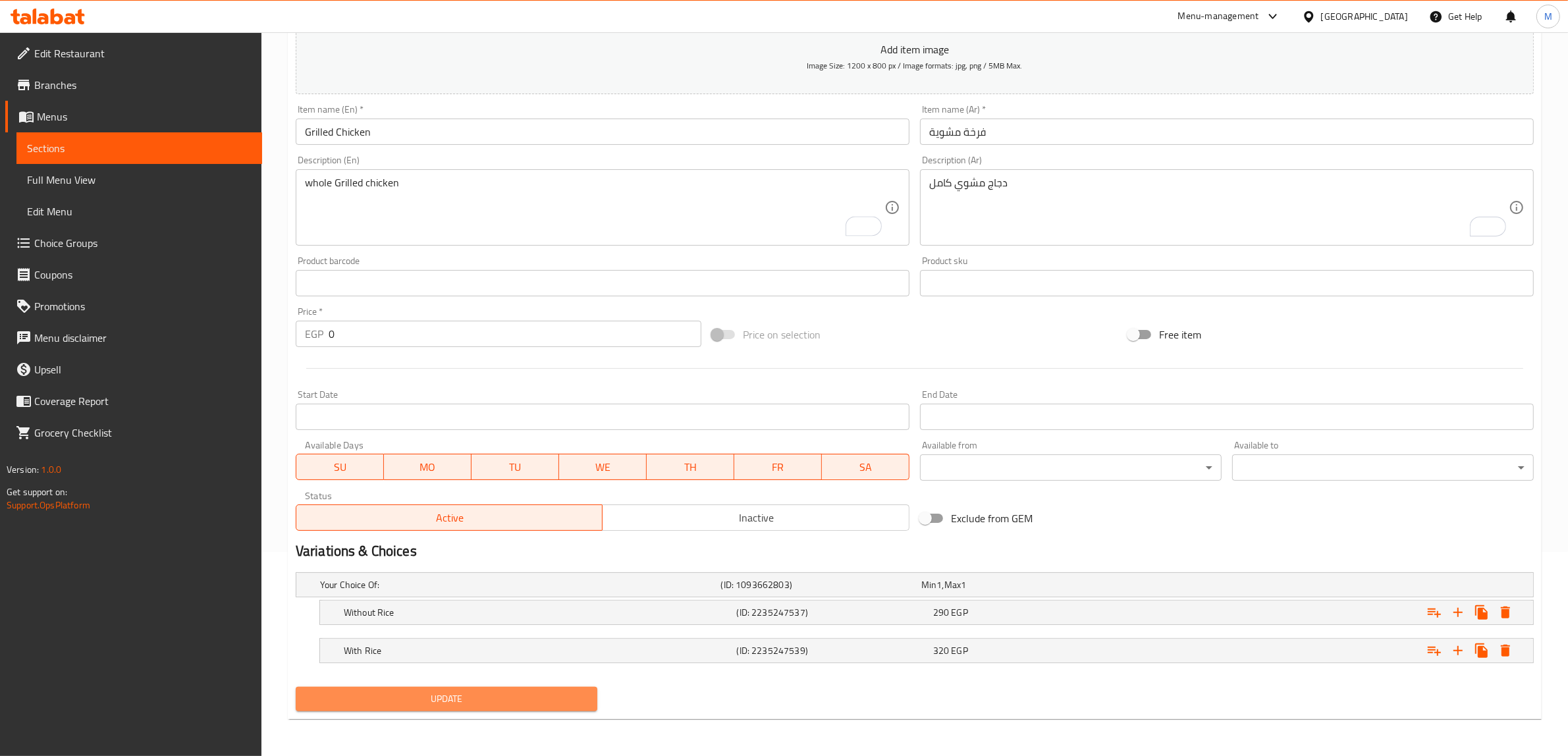
click at [413, 695] on span "Update" at bounding box center [446, 699] width 280 height 16
click at [403, 706] on span "Update" at bounding box center [446, 699] width 280 height 16
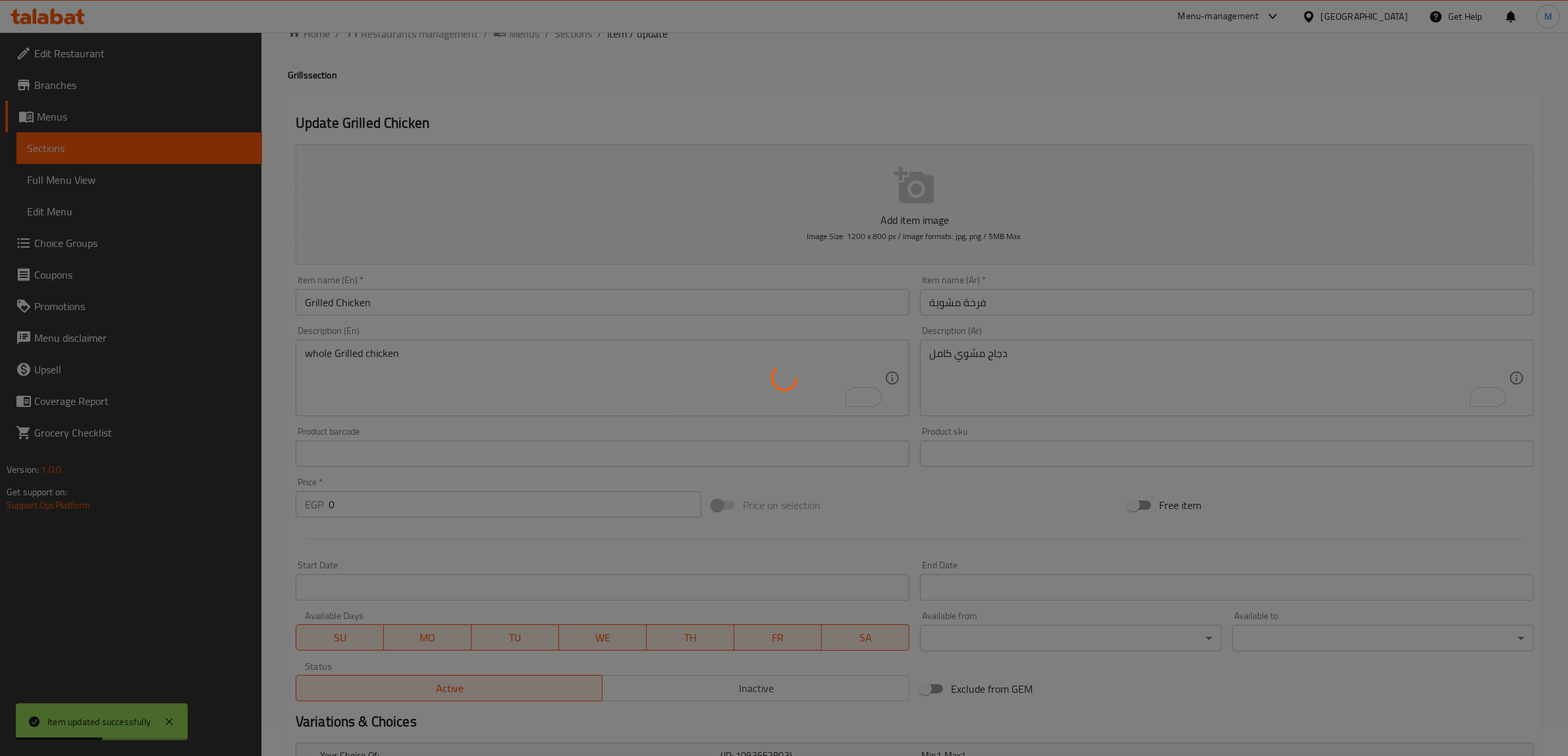
scroll to position [0, 0]
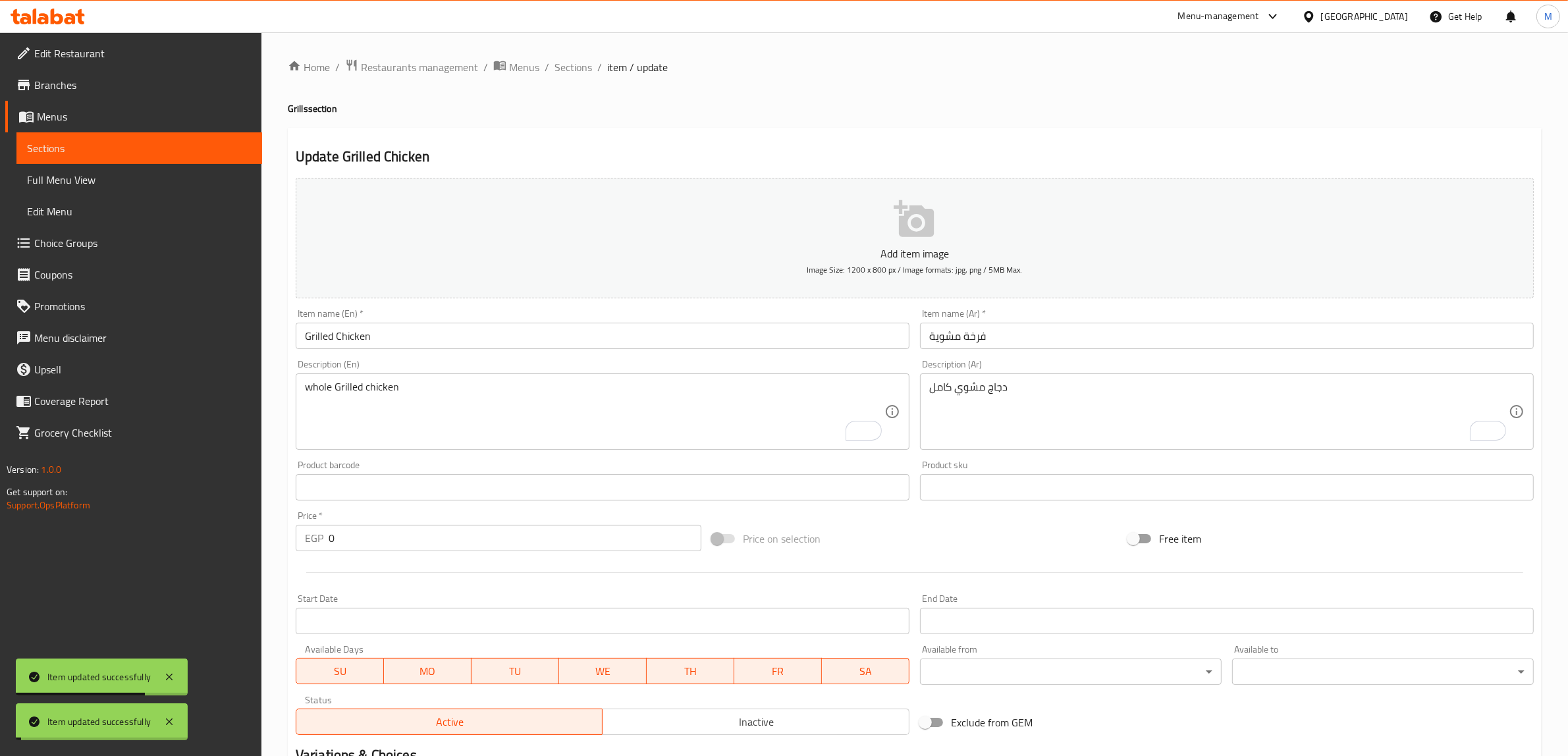
drag, startPoint x: 567, startPoint y: 63, endPoint x: 465, endPoint y: 4, distance: 117.8
click at [567, 64] on span "Sections" at bounding box center [574, 67] width 38 height 16
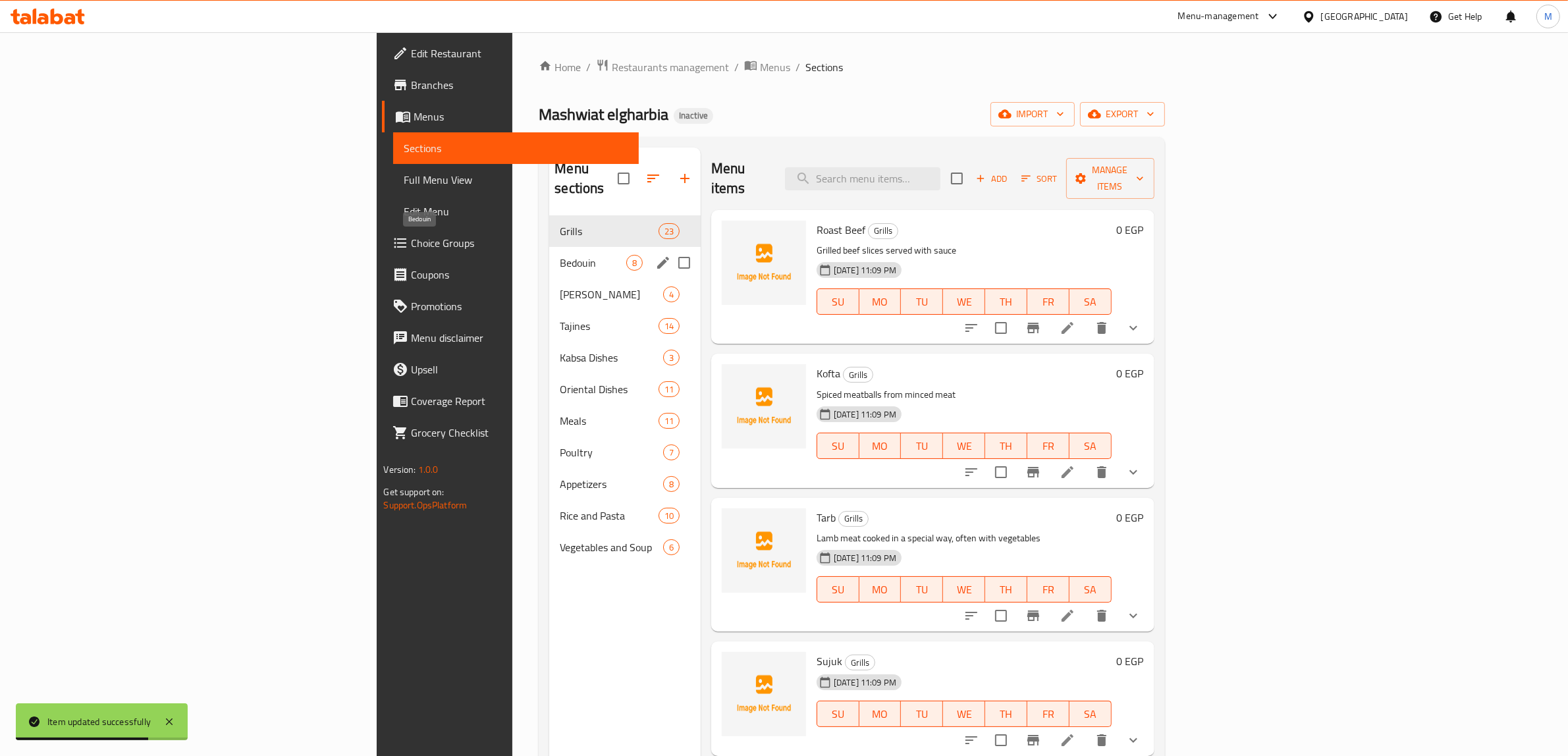
click at [559, 255] on span "Bedouin" at bounding box center [592, 263] width 66 height 16
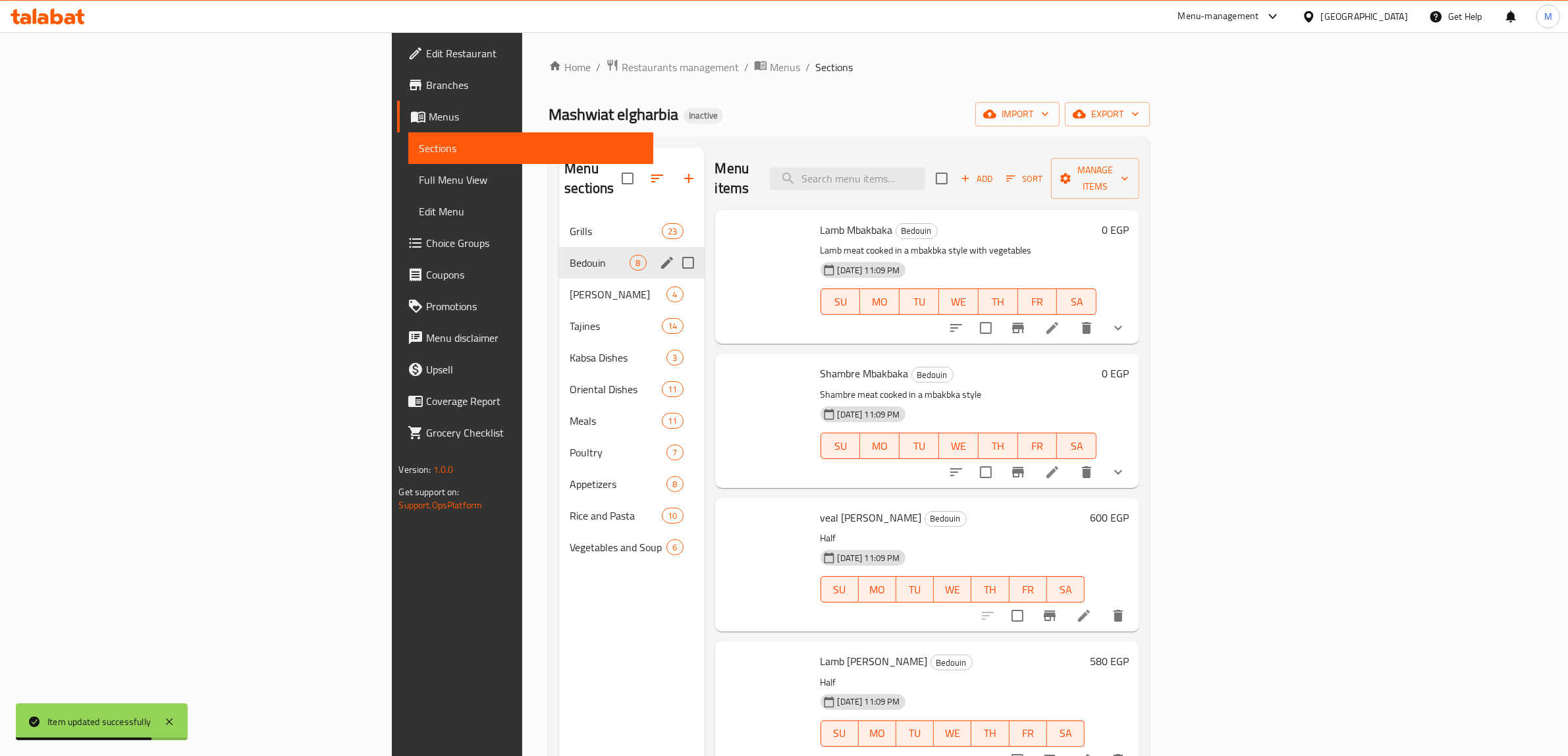
click at [661, 257] on icon "edit" at bounding box center [667, 262] width 12 height 12
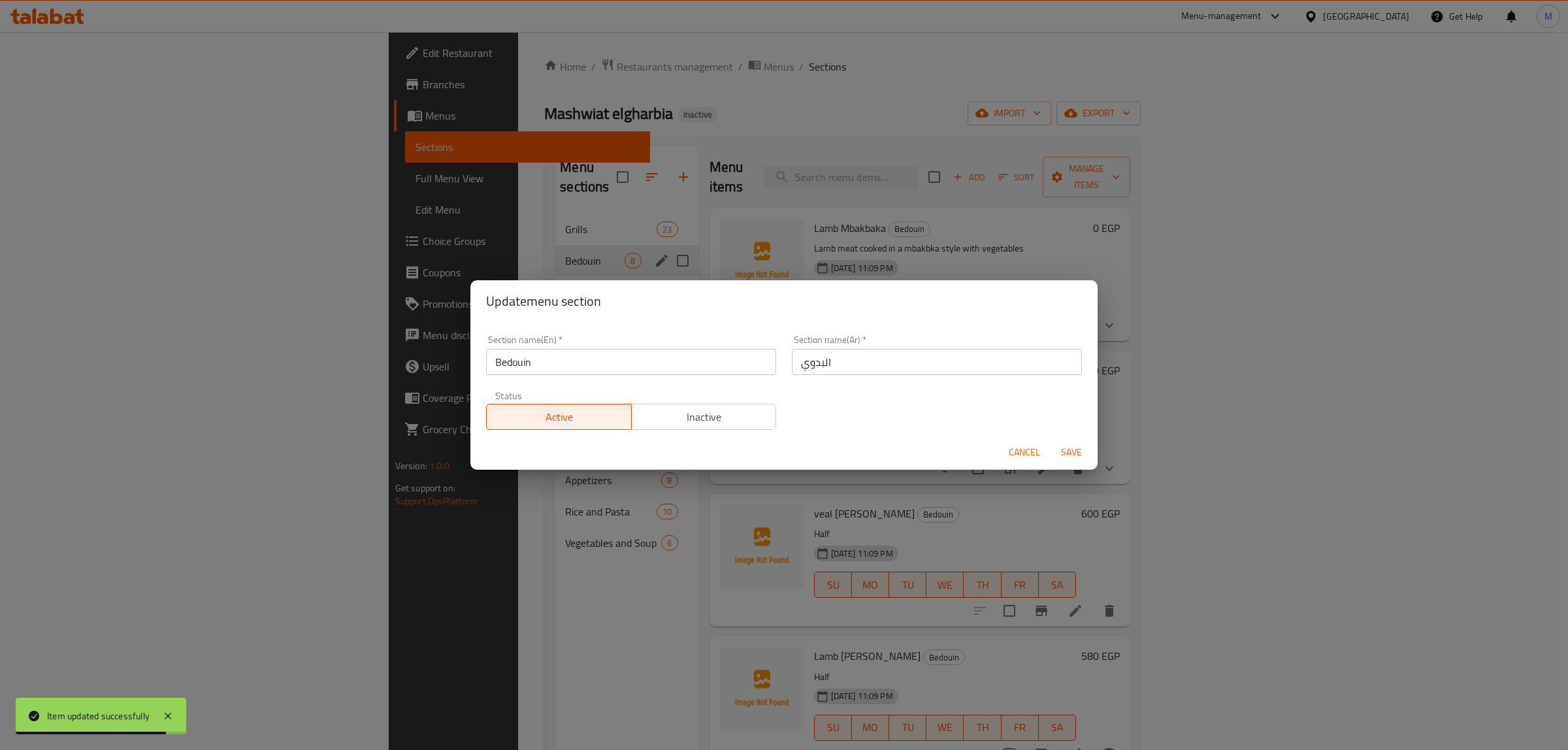
click at [644, 346] on div "Section name(En)   * Bedouin Section name(En) *" at bounding box center [630, 354] width 290 height 40
click at [642, 354] on input "Bedouin" at bounding box center [630, 361] width 290 height 26
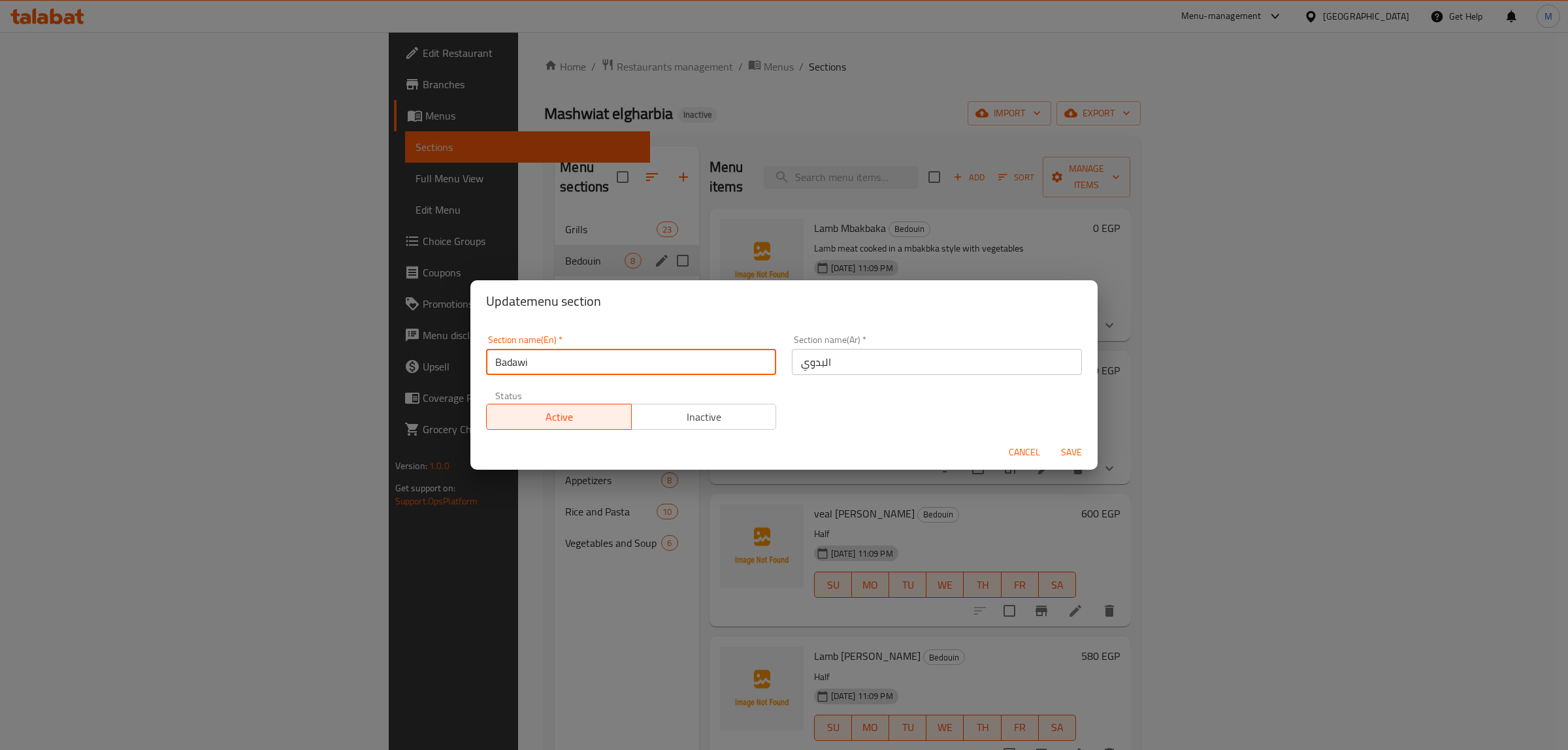
type input "Badawi"
click at [1050, 440] on button "Save" at bounding box center [1071, 452] width 42 height 24
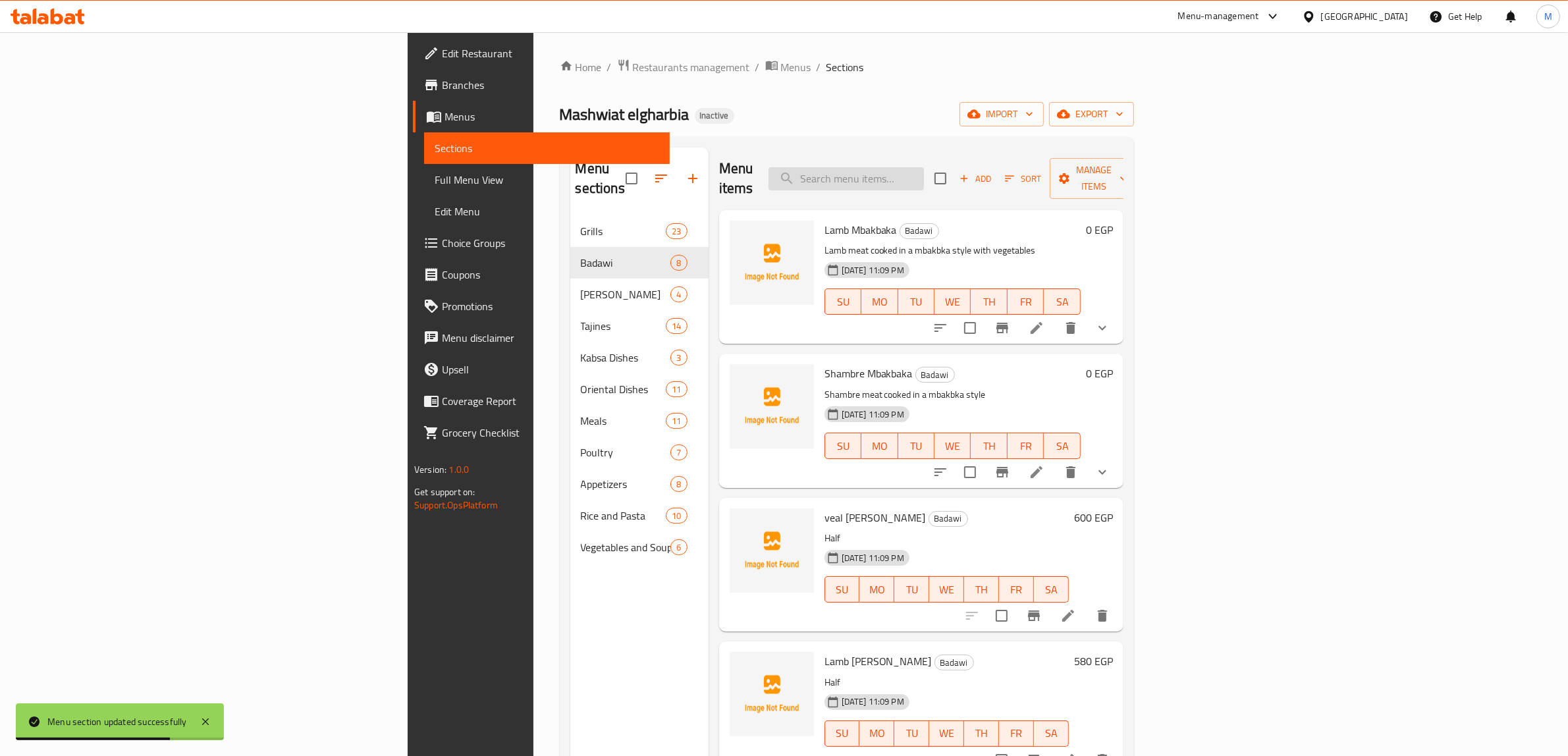
click at [924, 174] on input "search" at bounding box center [847, 179] width 156 height 23
paste input "Bedouin Basmati Rice"
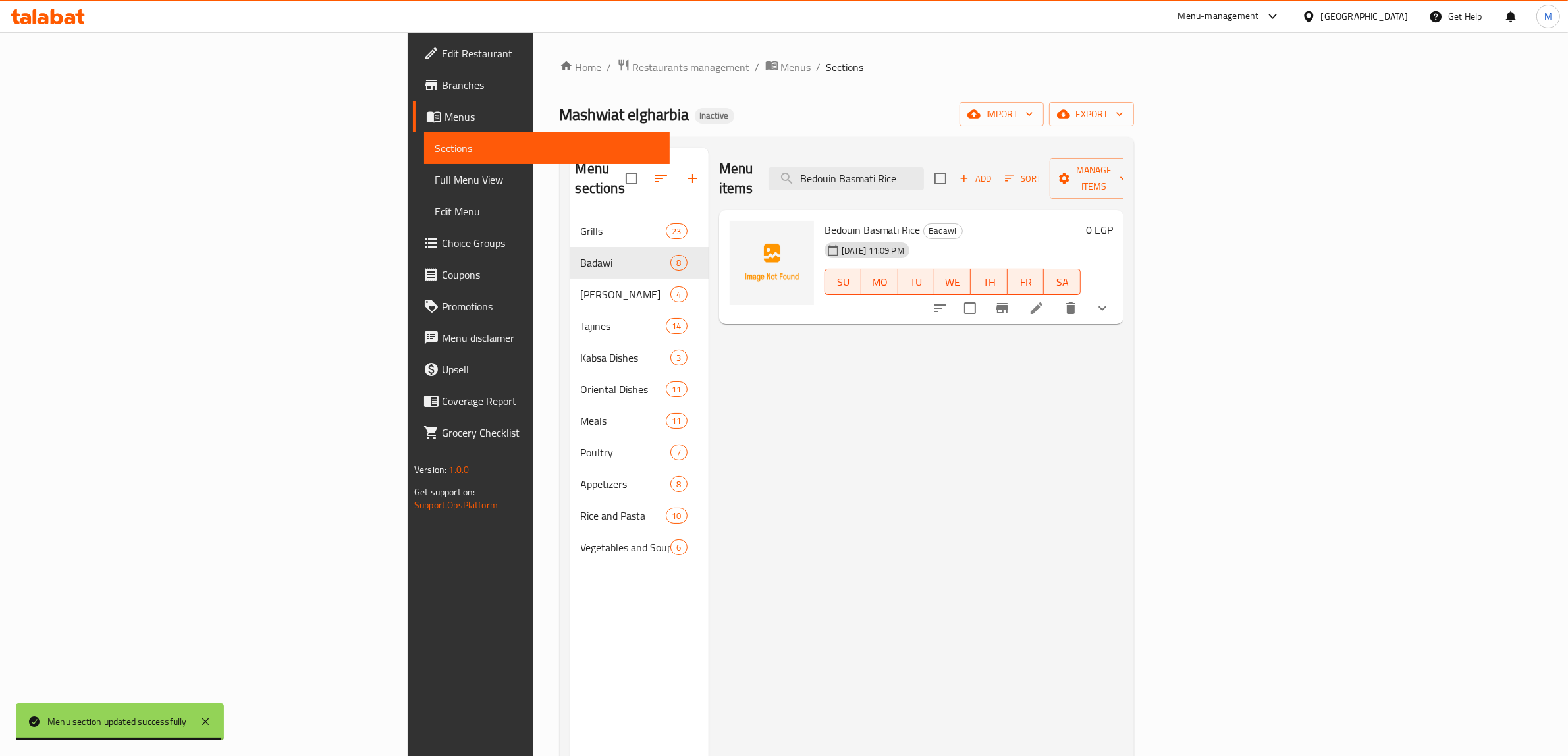
type input "Bedouin Basmati Rice"
click at [1044, 301] on icon at bounding box center [1036, 309] width 16 height 16
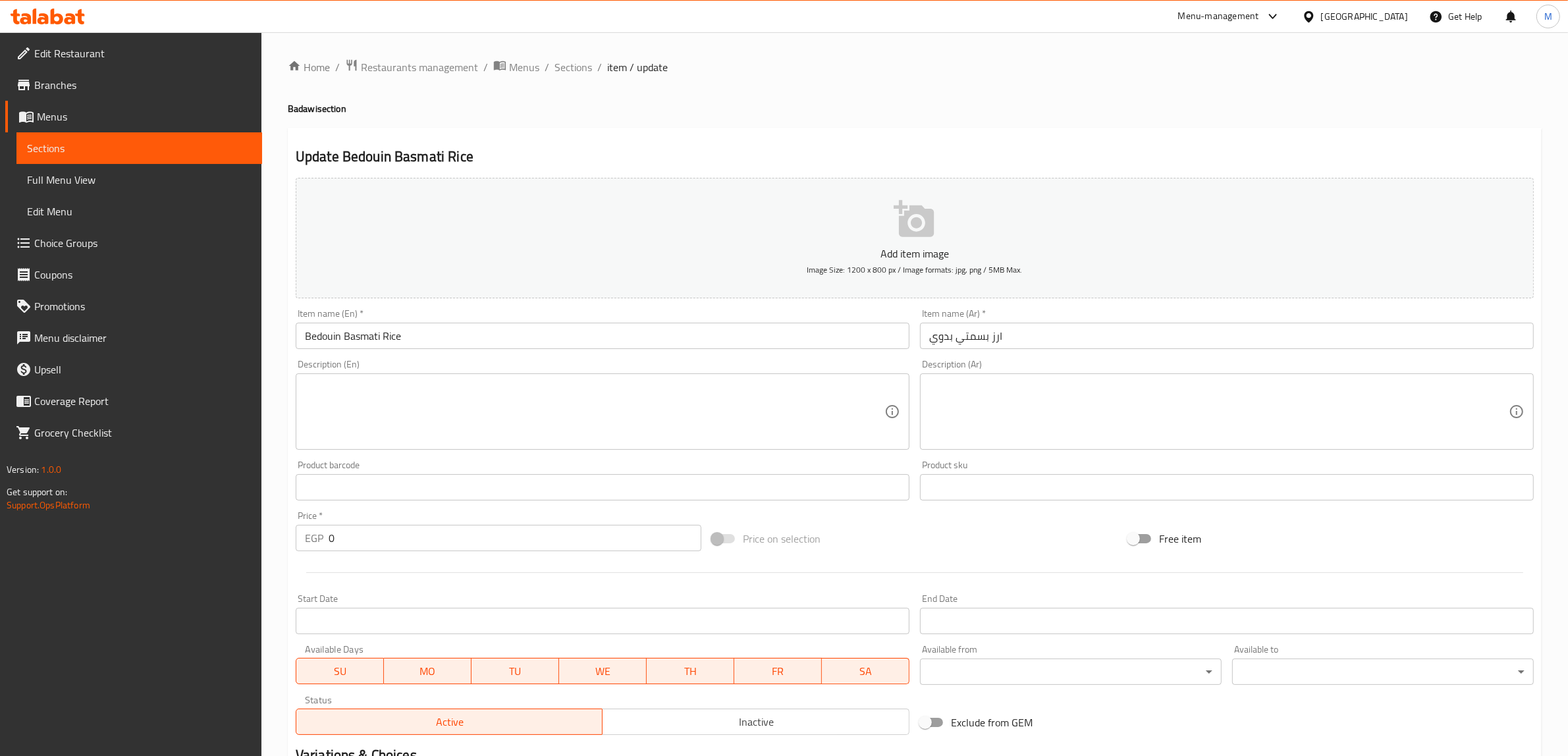
click at [326, 327] on input "Bedouin Basmati Rice" at bounding box center [602, 336] width 614 height 26
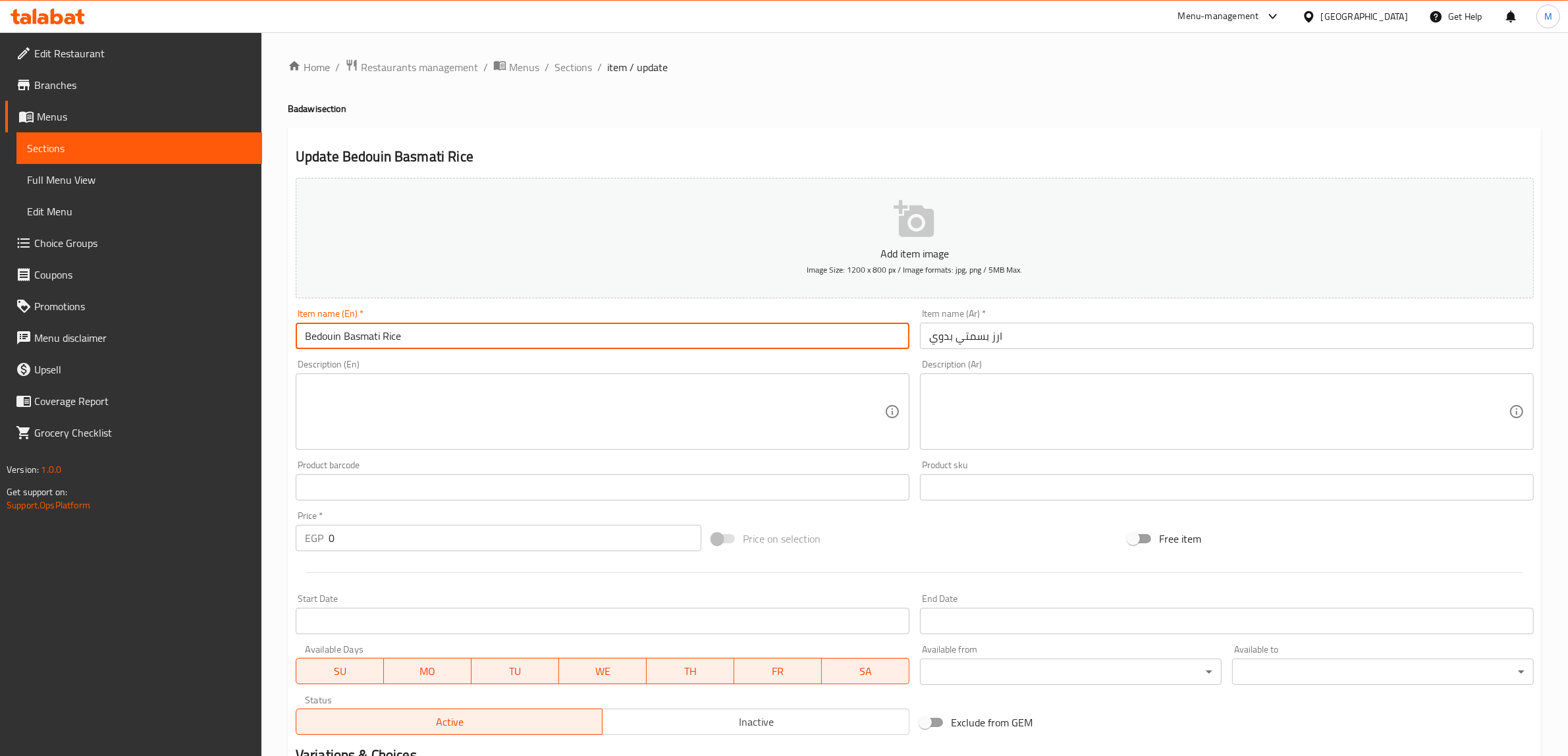
click at [326, 327] on input "Bedouin Basmati Rice" at bounding box center [602, 336] width 614 height 26
type input "badawi Basmati Rice"
